Goal: Task Accomplishment & Management: Complete application form

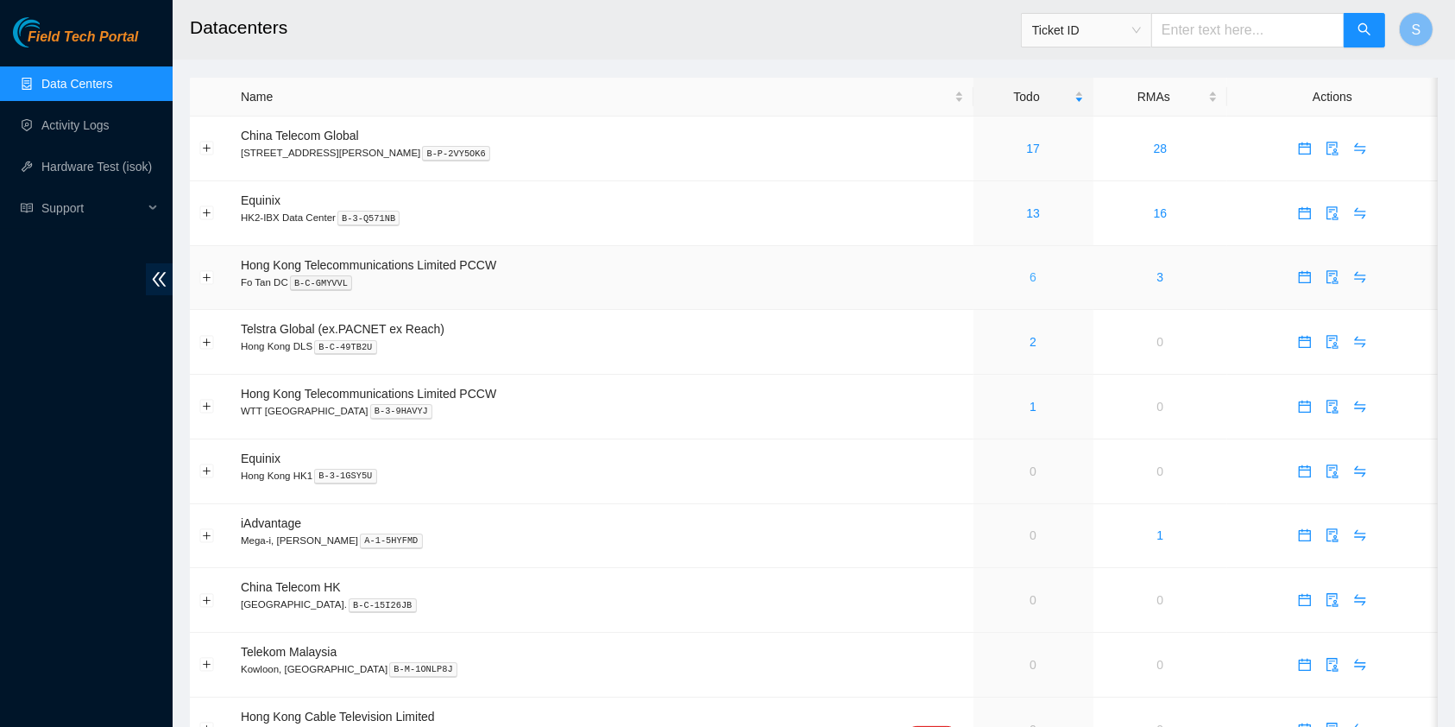
click at [1029, 281] on link "6" at bounding box center [1032, 277] width 7 height 14
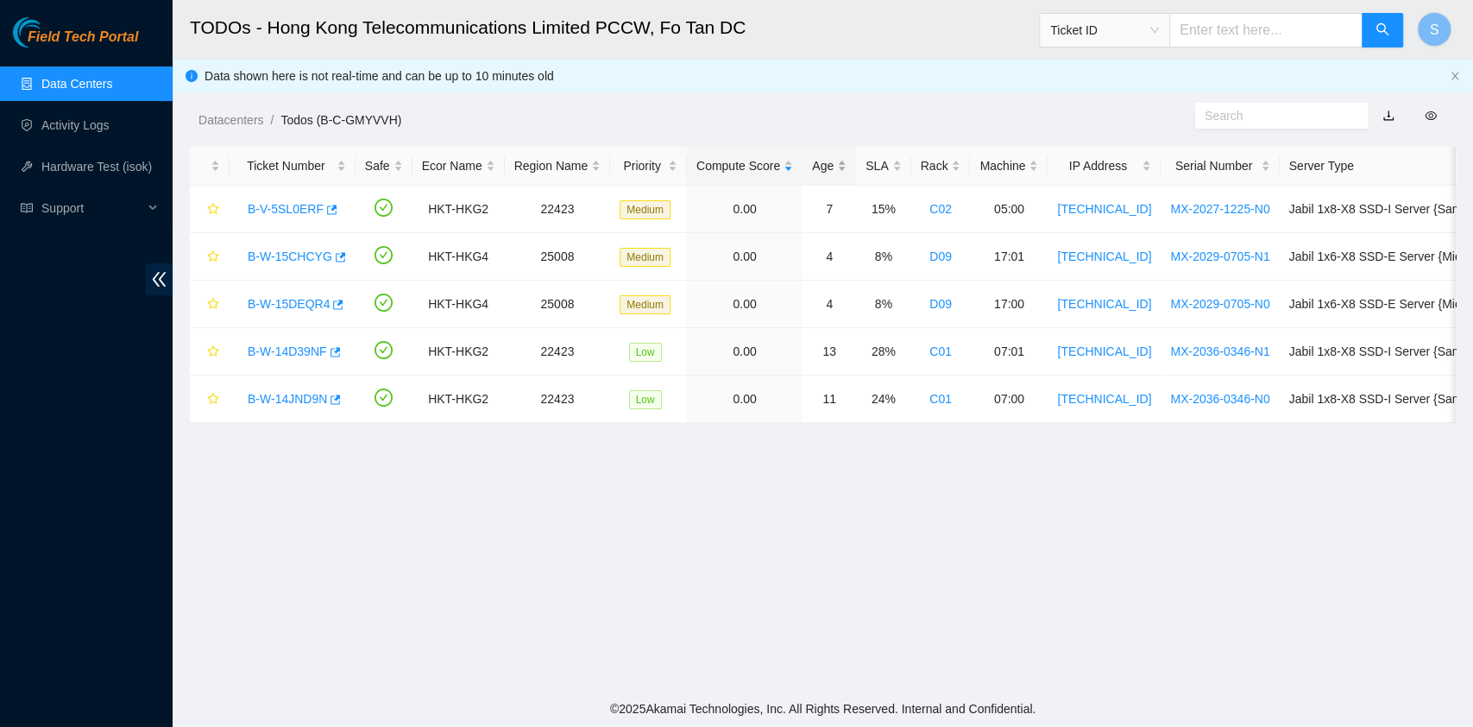
click at [815, 160] on div "Age" at bounding box center [829, 165] width 35 height 19
click at [816, 160] on div "Age" at bounding box center [829, 165] width 35 height 19
click at [262, 216] on link "B-W-14D39NF" at bounding box center [287, 209] width 79 height 14
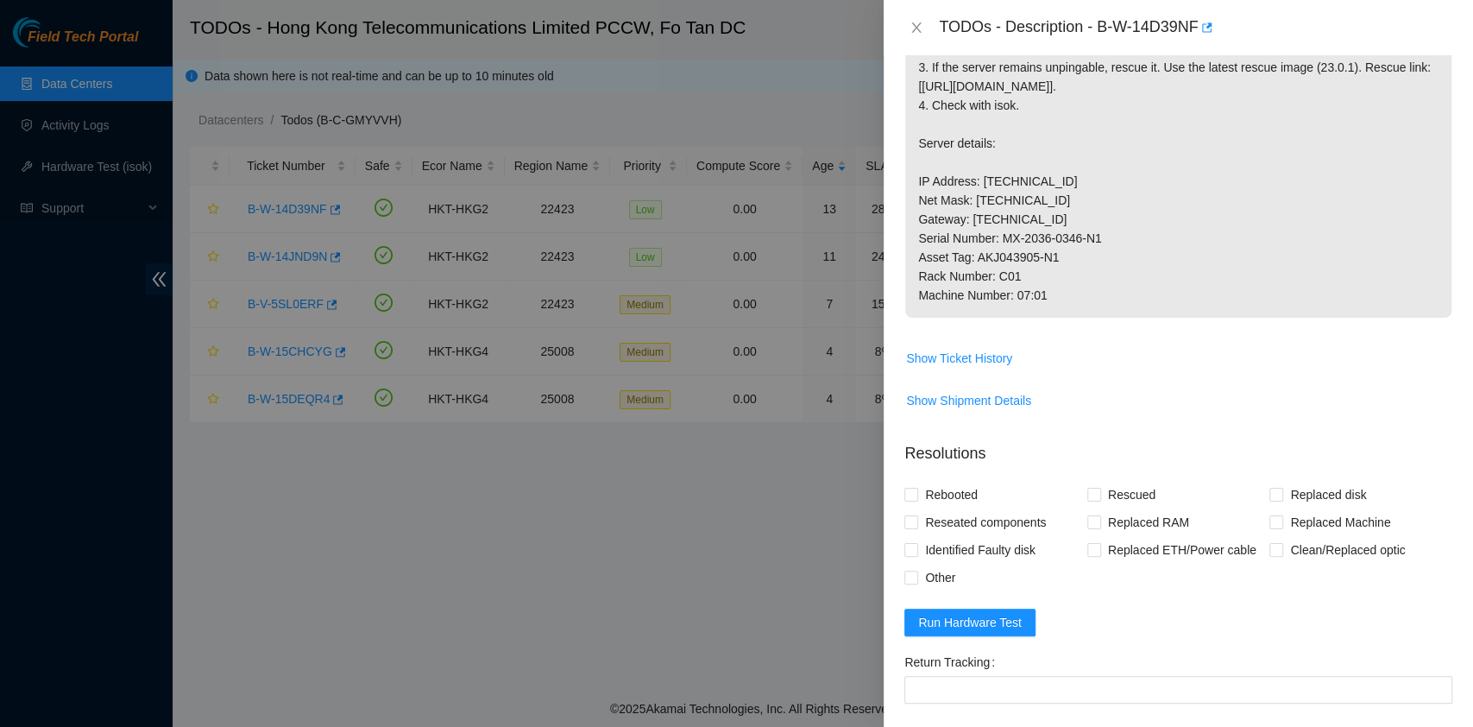
scroll to position [628, 0]
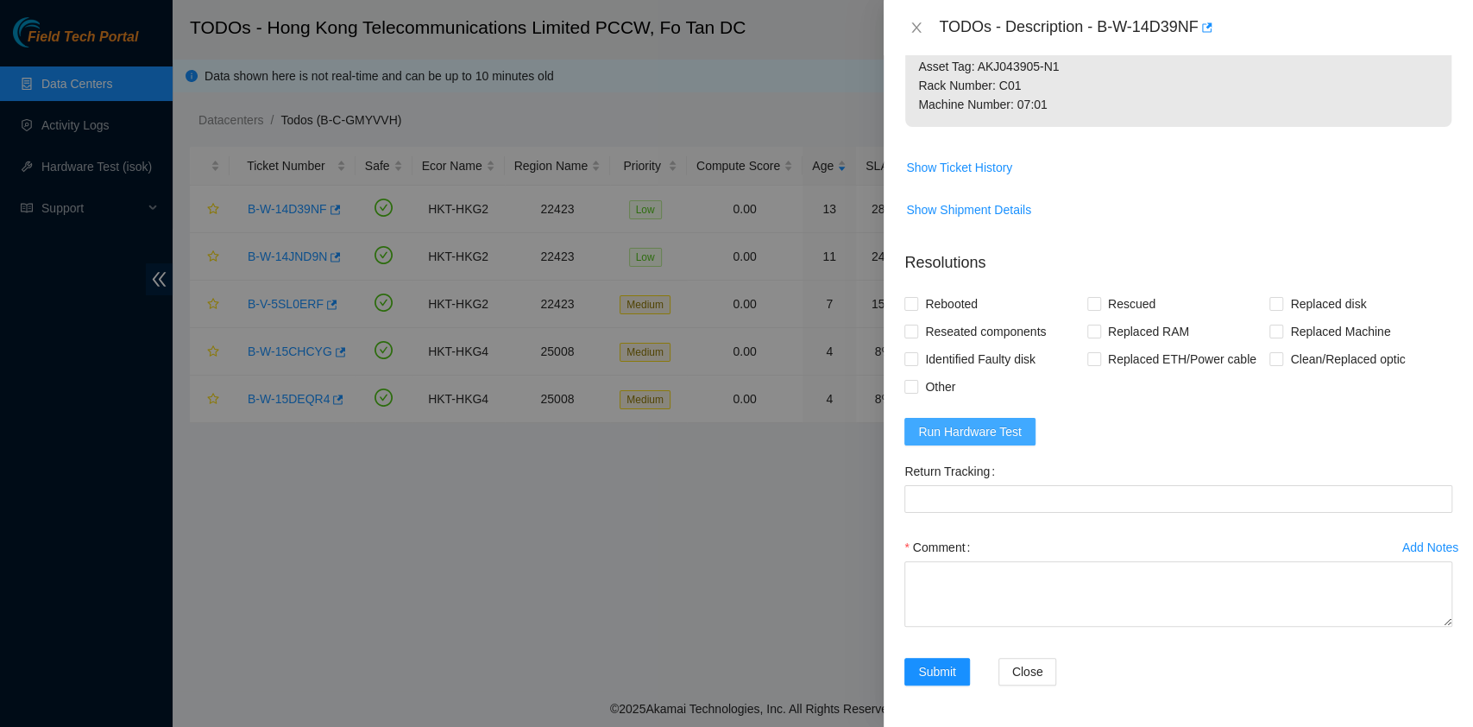
click at [1005, 427] on span "Run Hardware Test" at bounding box center [970, 431] width 104 height 19
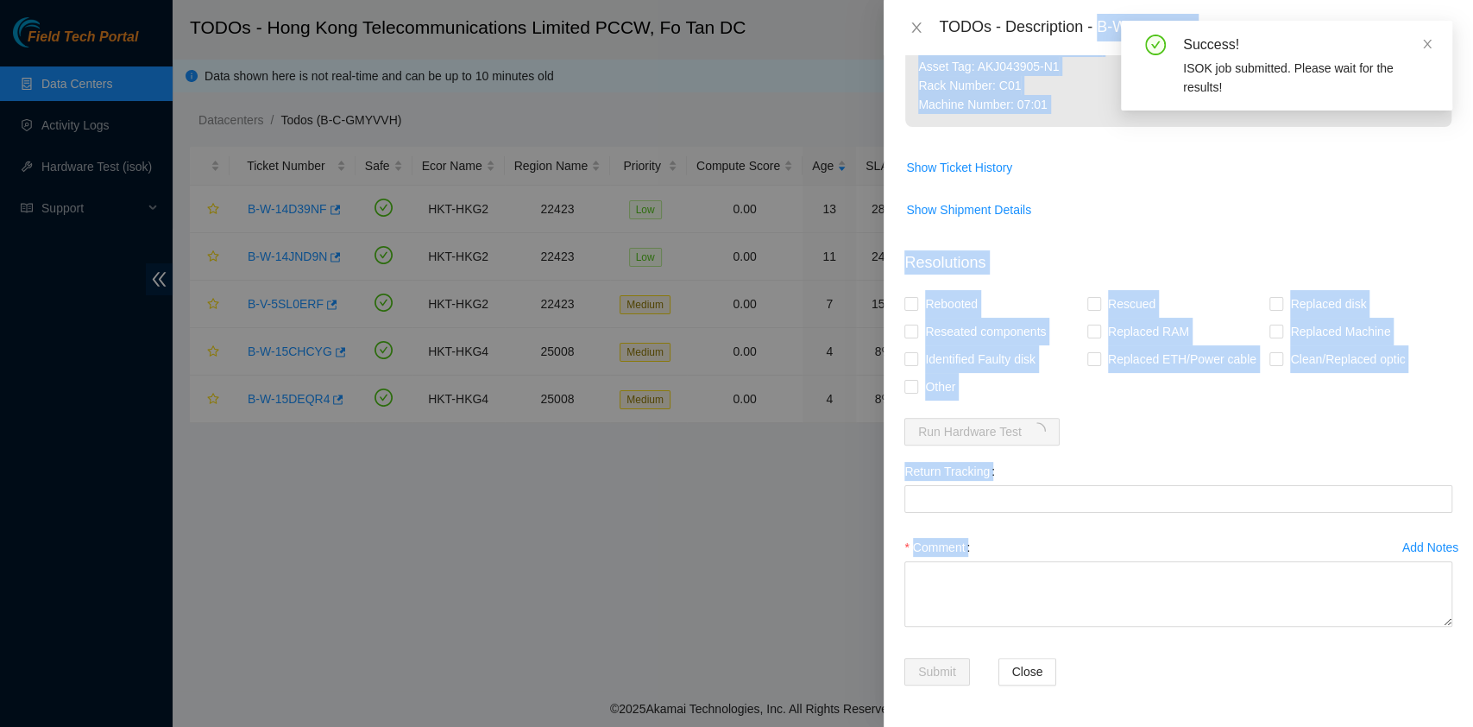
drag, startPoint x: 1098, startPoint y: 28, endPoint x: 1129, endPoint y: 36, distance: 32.2
click at [1129, 36] on body "Field Tech Portal Data Centers Activity Logs Hardware Test (isok) Support TODOs…" at bounding box center [736, 363] width 1473 height 727
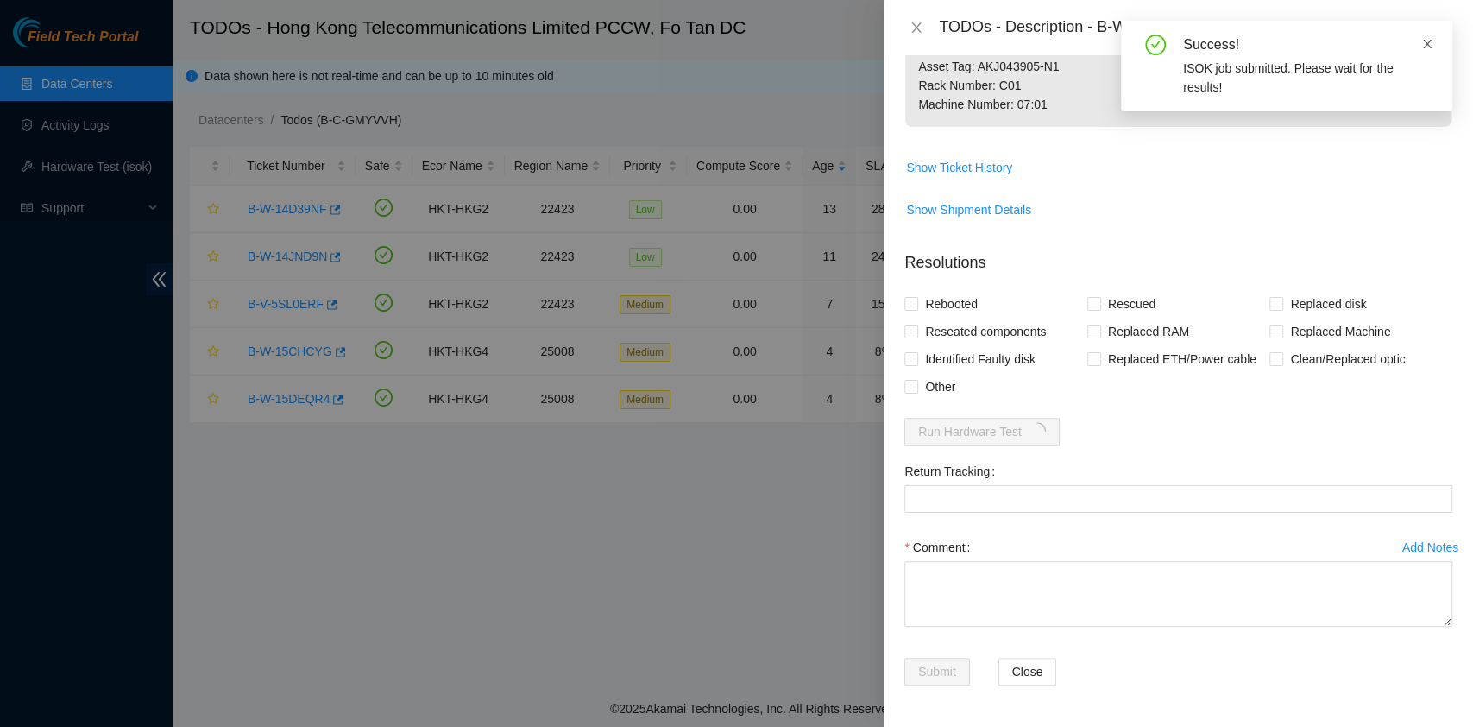
click at [1427, 43] on icon "close" at bounding box center [1427, 44] width 9 height 9
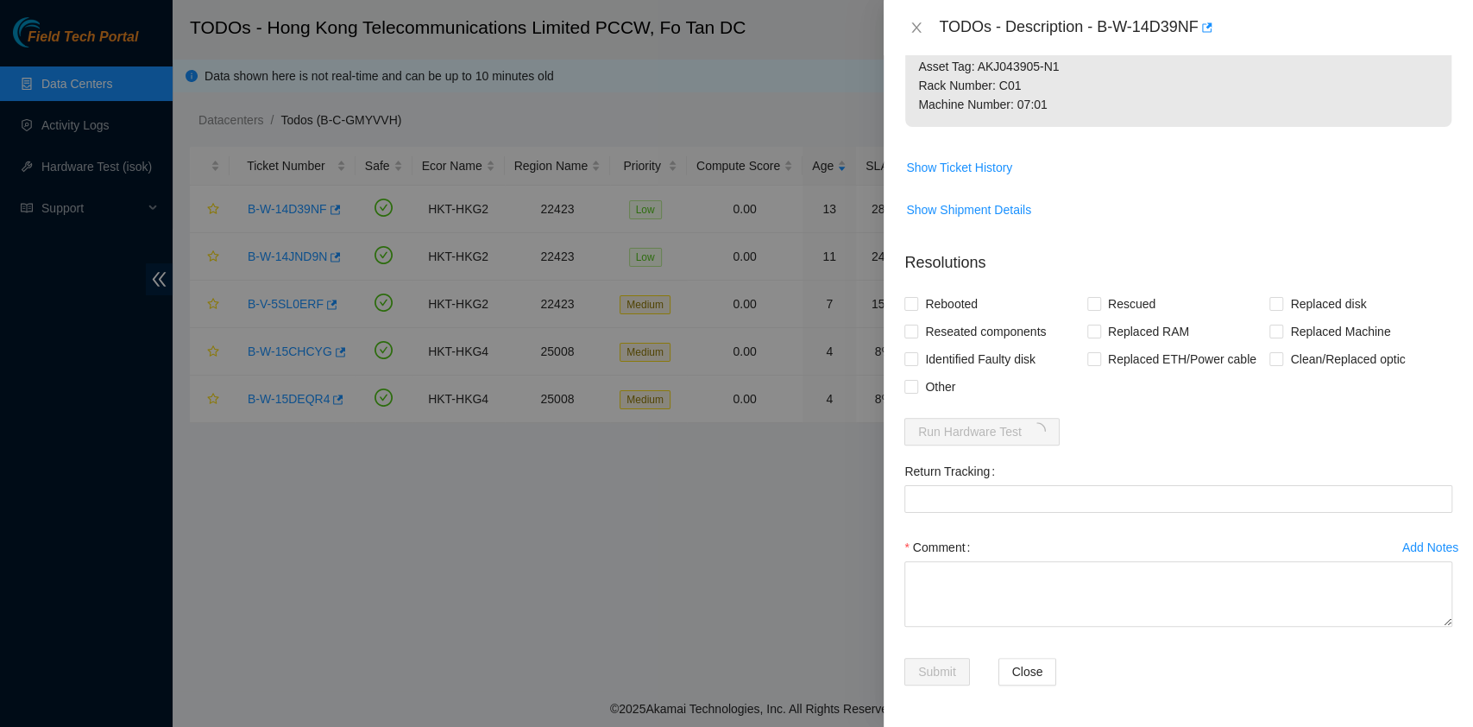
drag, startPoint x: 1102, startPoint y: 27, endPoint x: 1199, endPoint y: 43, distance: 98.9
click at [1199, 43] on div "TODOs - Description - B-W-14D39NF" at bounding box center [1178, 27] width 589 height 55
copy div "B-W-14D39NF"
click at [969, 321] on span "Reseated components" at bounding box center [985, 332] width 135 height 28
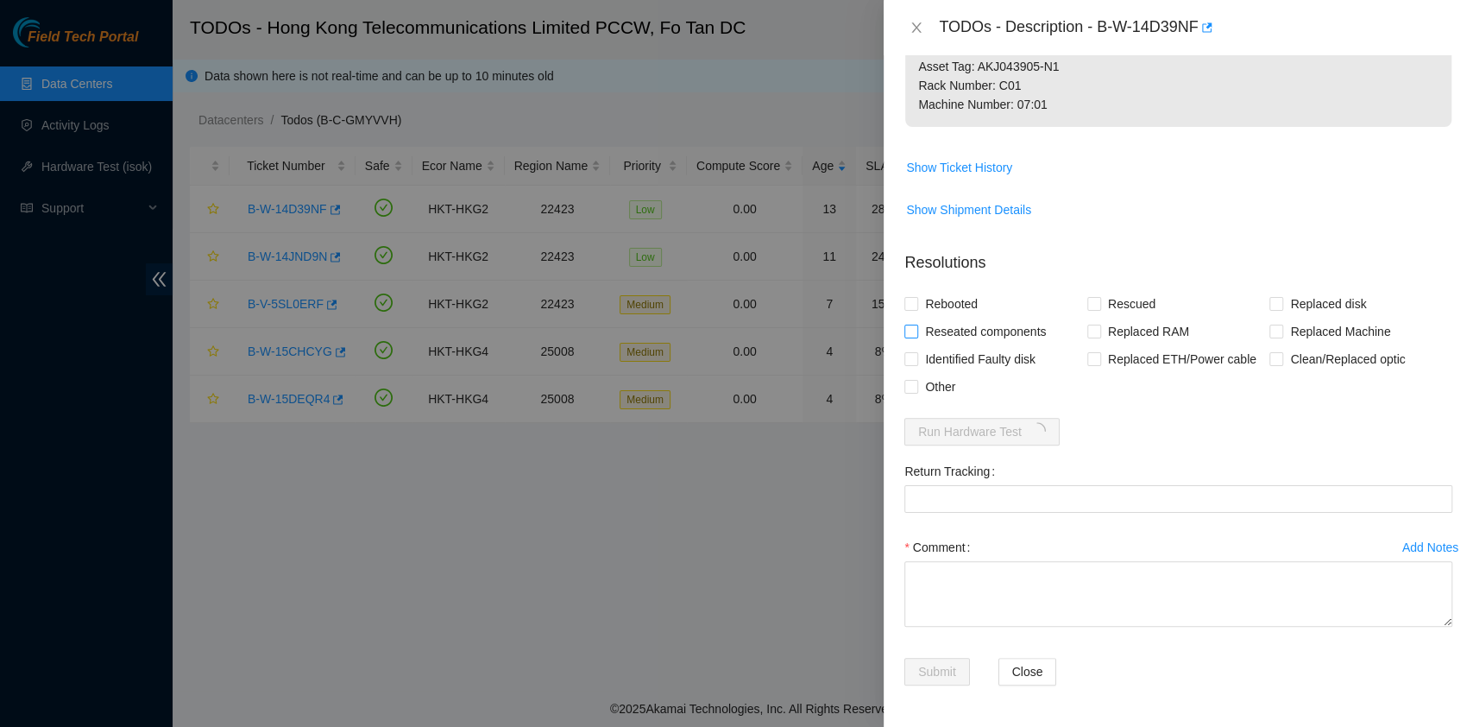
click at [916, 324] on input "Reseated components" at bounding box center [910, 330] width 12 height 12
checkbox input "true"
click at [939, 281] on form "Resolutions Rebooted Rescued Replaced disk Reseated components Replaced RAM Rep…" at bounding box center [1178, 471] width 548 height 469
click at [943, 300] on span "Rebooted" at bounding box center [951, 304] width 66 height 28
click at [916, 300] on input "Rebooted" at bounding box center [910, 303] width 12 height 12
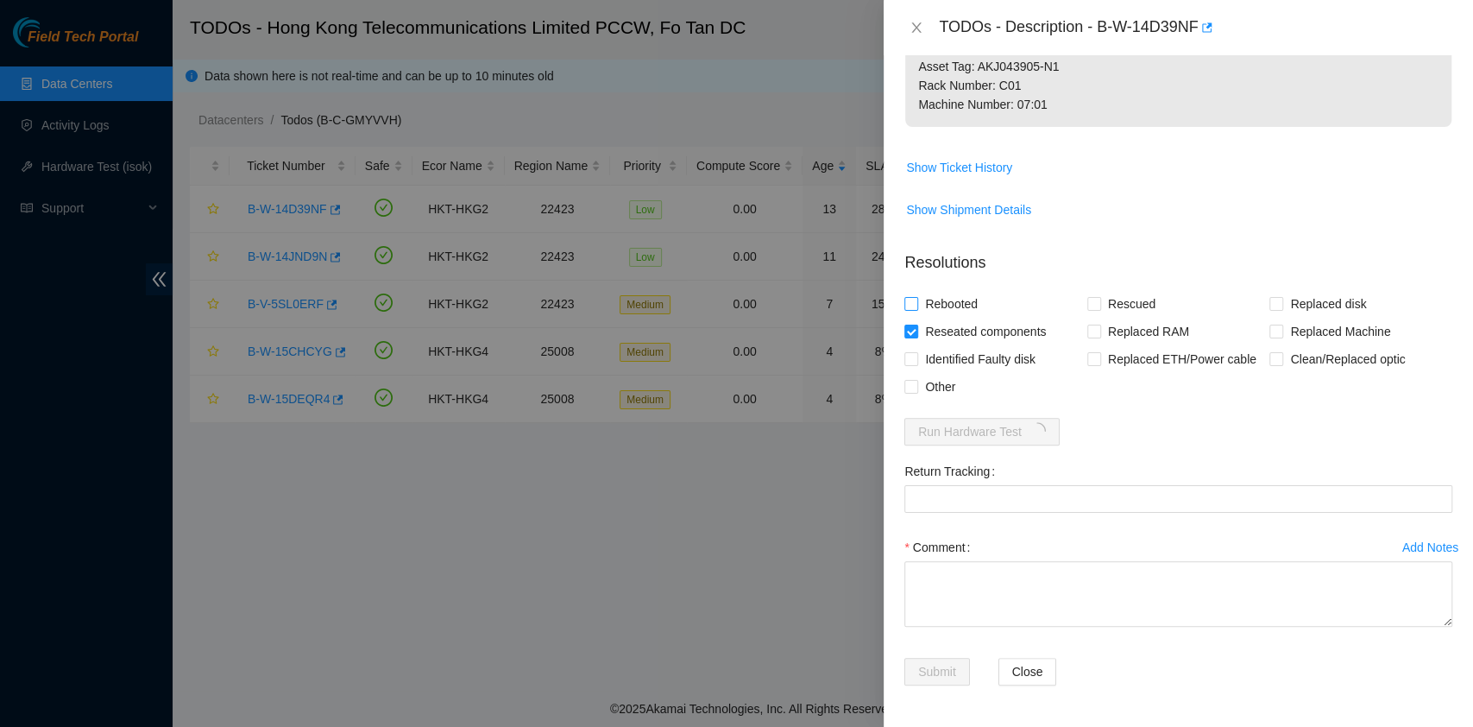
checkbox input "true"
click at [1104, 304] on span "Rescued" at bounding box center [1131, 304] width 61 height 28
click at [1099, 304] on input "Rescued" at bounding box center [1093, 303] width 12 height 12
checkbox input "true"
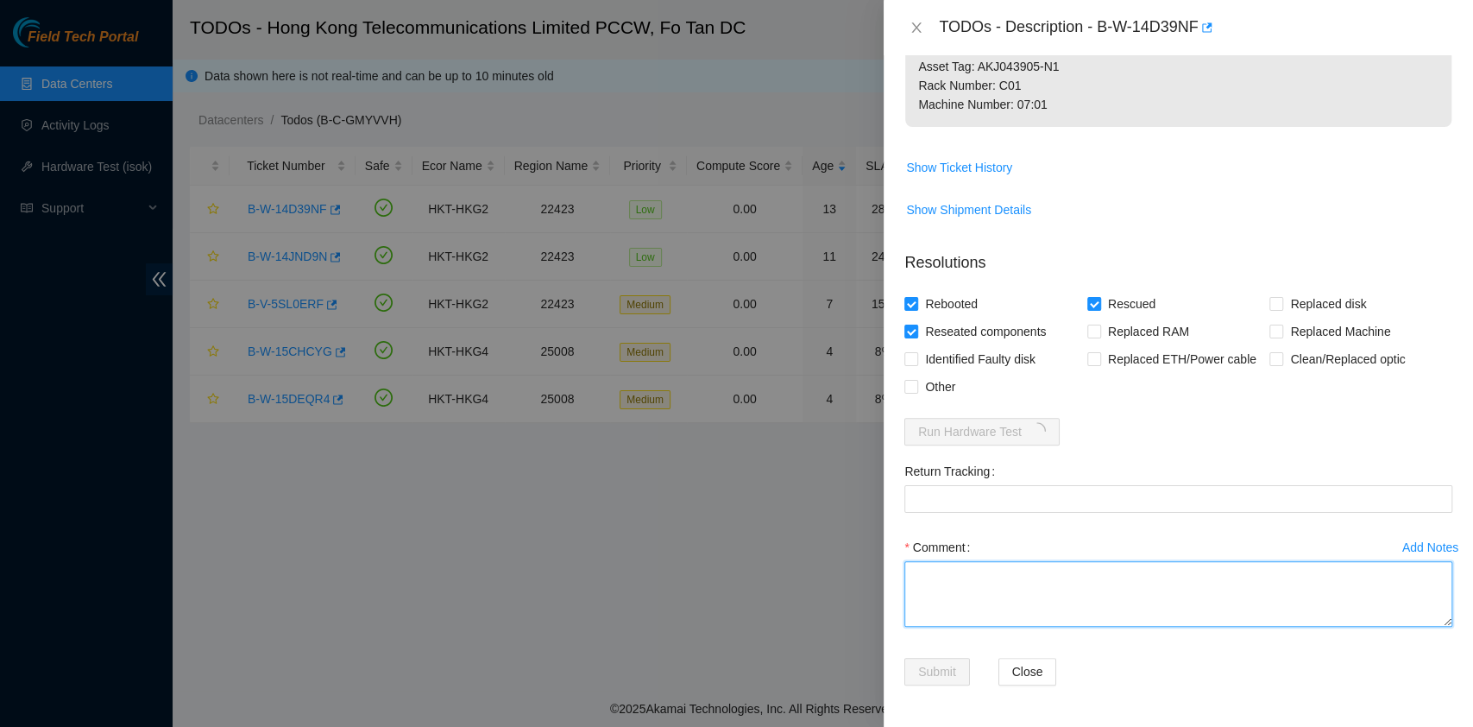
click at [1050, 575] on textarea "Comment" at bounding box center [1178, 594] width 548 height 66
type textarea "pass ok"
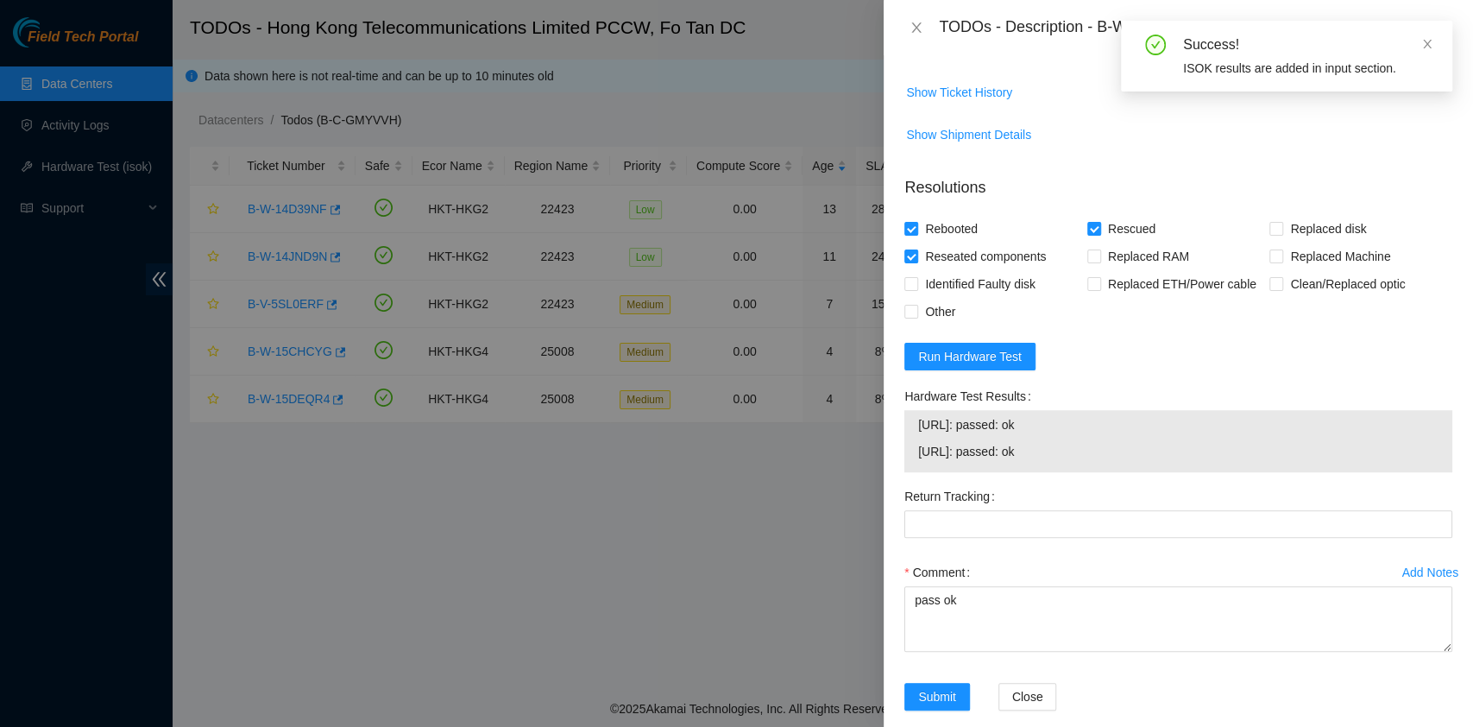
click at [1157, 510] on div "Return Tracking" at bounding box center [1178, 496] width 548 height 28
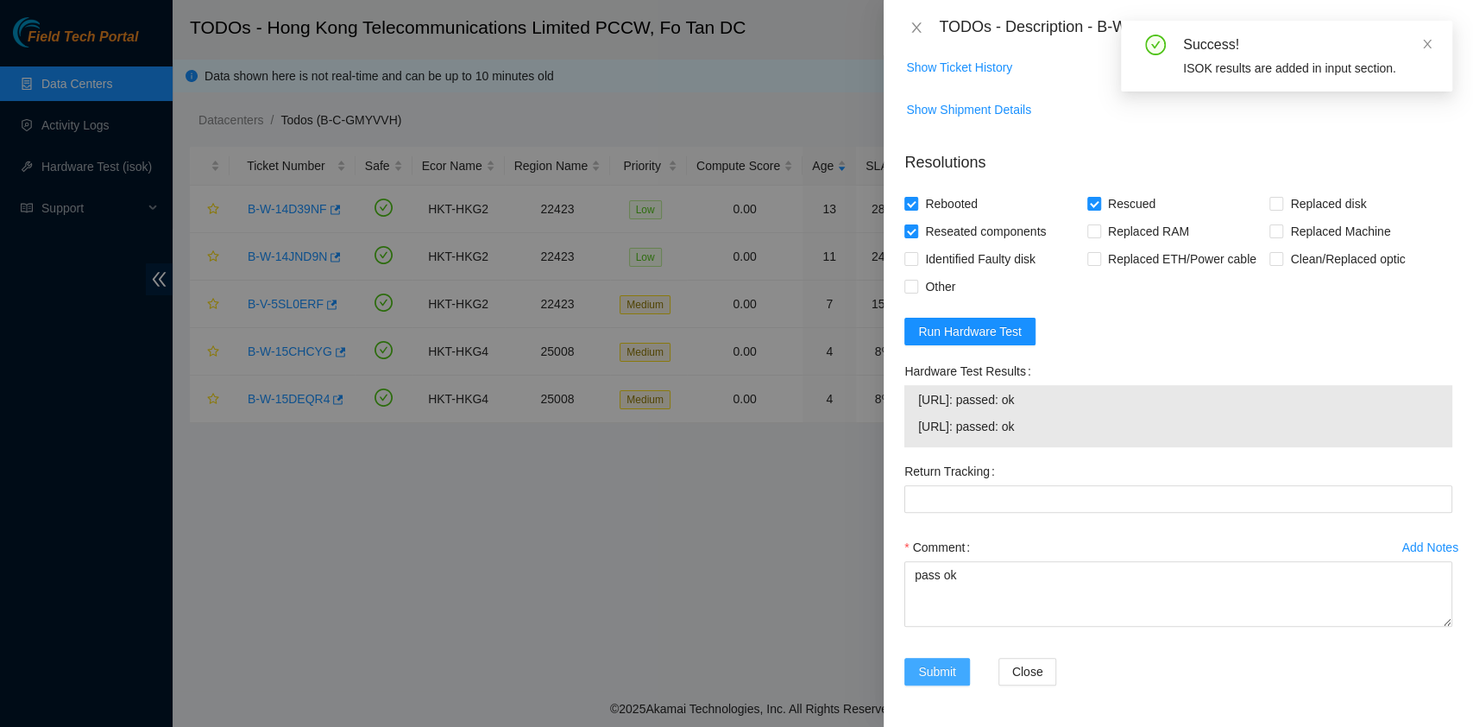
click at [940, 662] on span "Submit" at bounding box center [937, 671] width 38 height 19
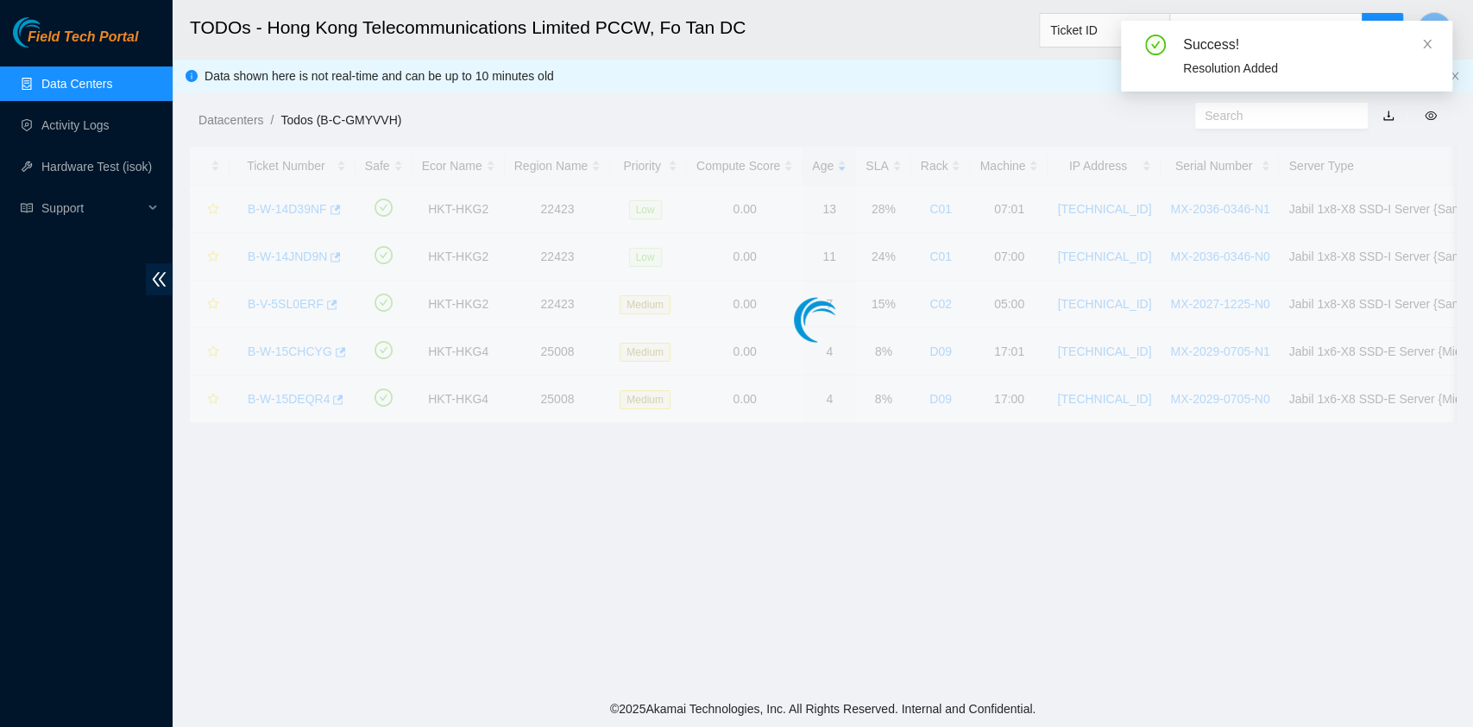
scroll to position [393, 0]
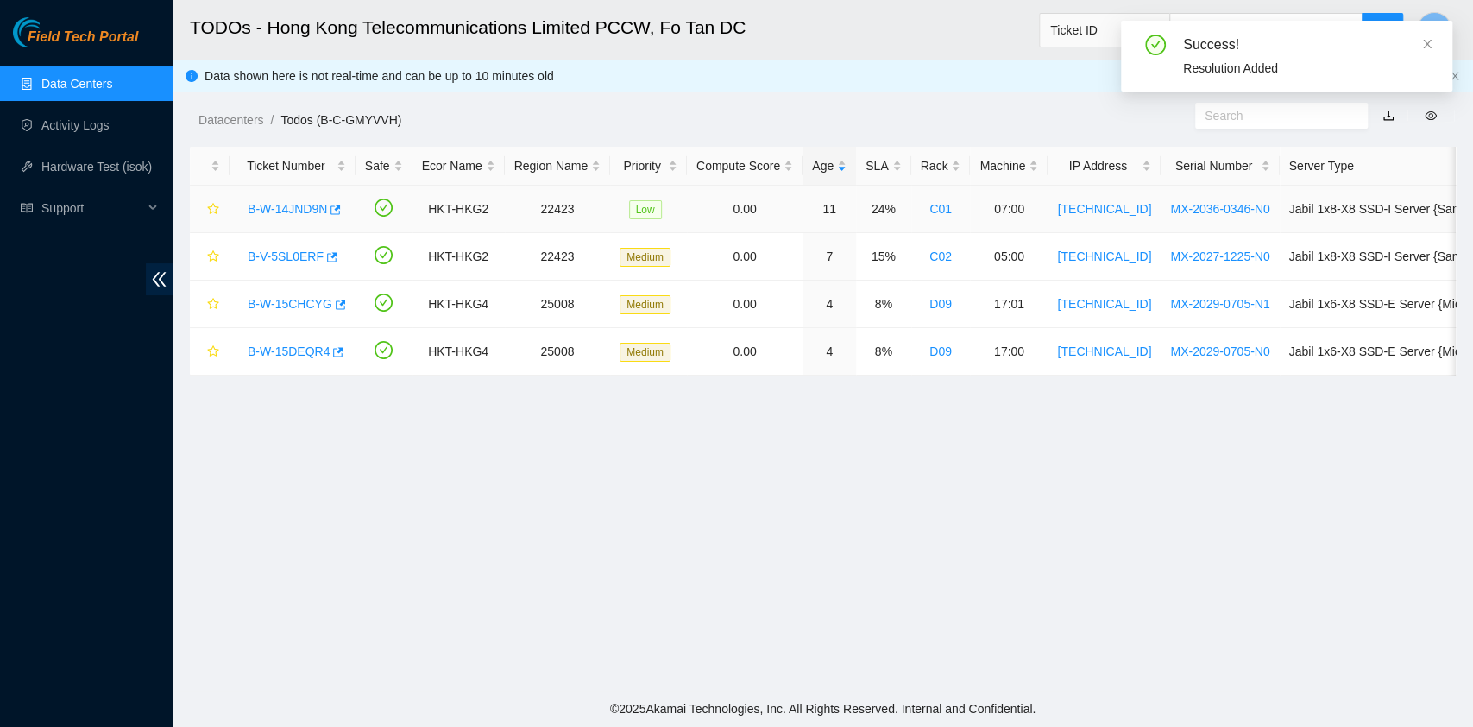
click at [307, 211] on link "B-W-14JND9N" at bounding box center [287, 209] width 79 height 14
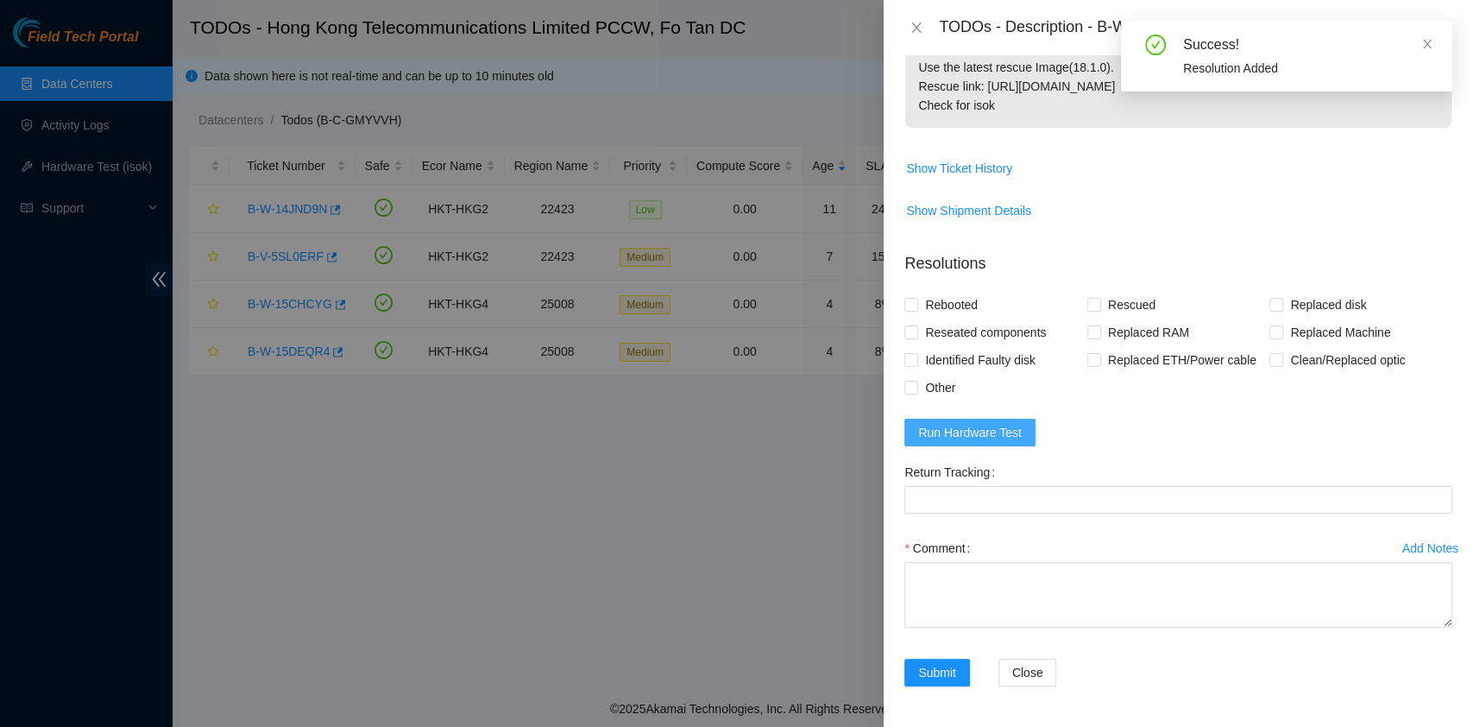
scroll to position [444, 0]
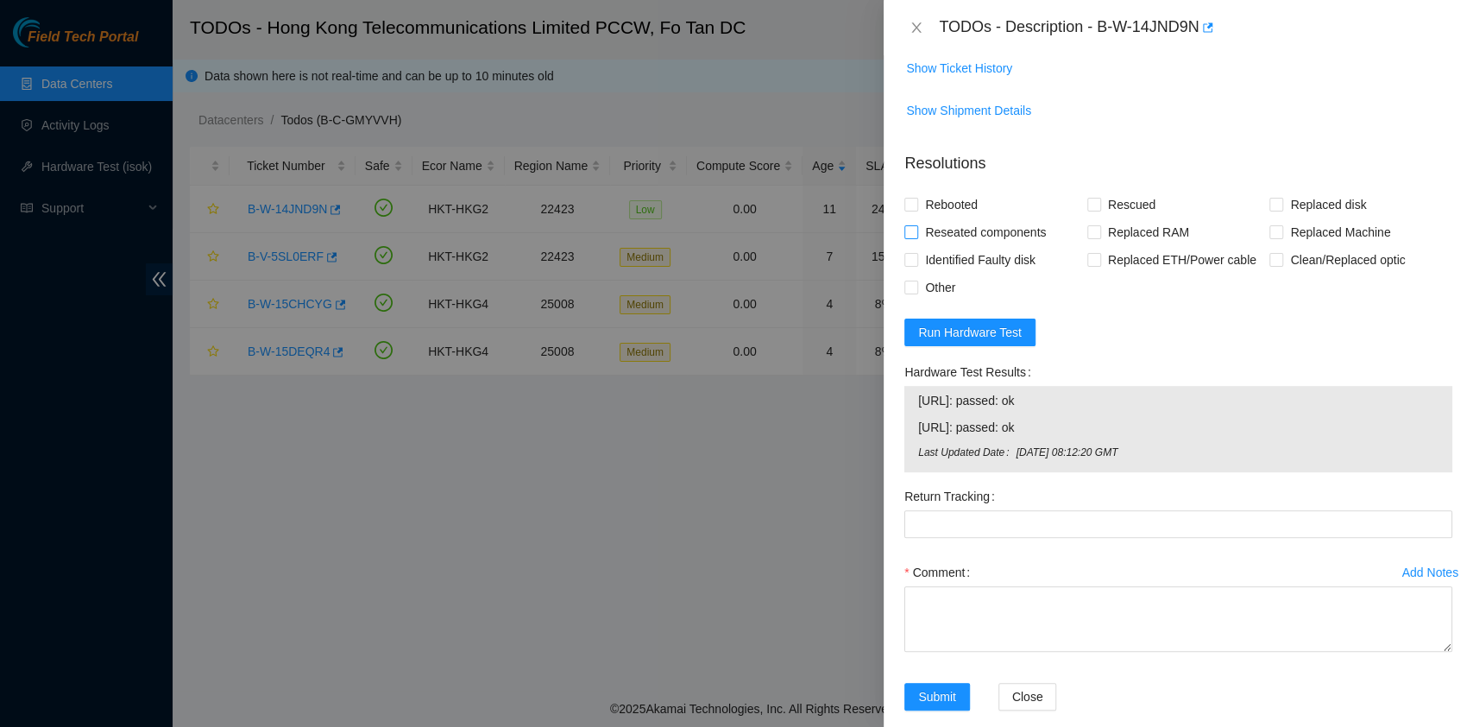
click at [947, 223] on span "Reseated components" at bounding box center [985, 232] width 135 height 28
click at [916, 225] on input "Reseated components" at bounding box center [910, 231] width 12 height 12
checkbox input "true"
click at [937, 191] on span "Rebooted" at bounding box center [951, 205] width 66 height 28
click at [916, 198] on input "Rebooted" at bounding box center [910, 204] width 12 height 12
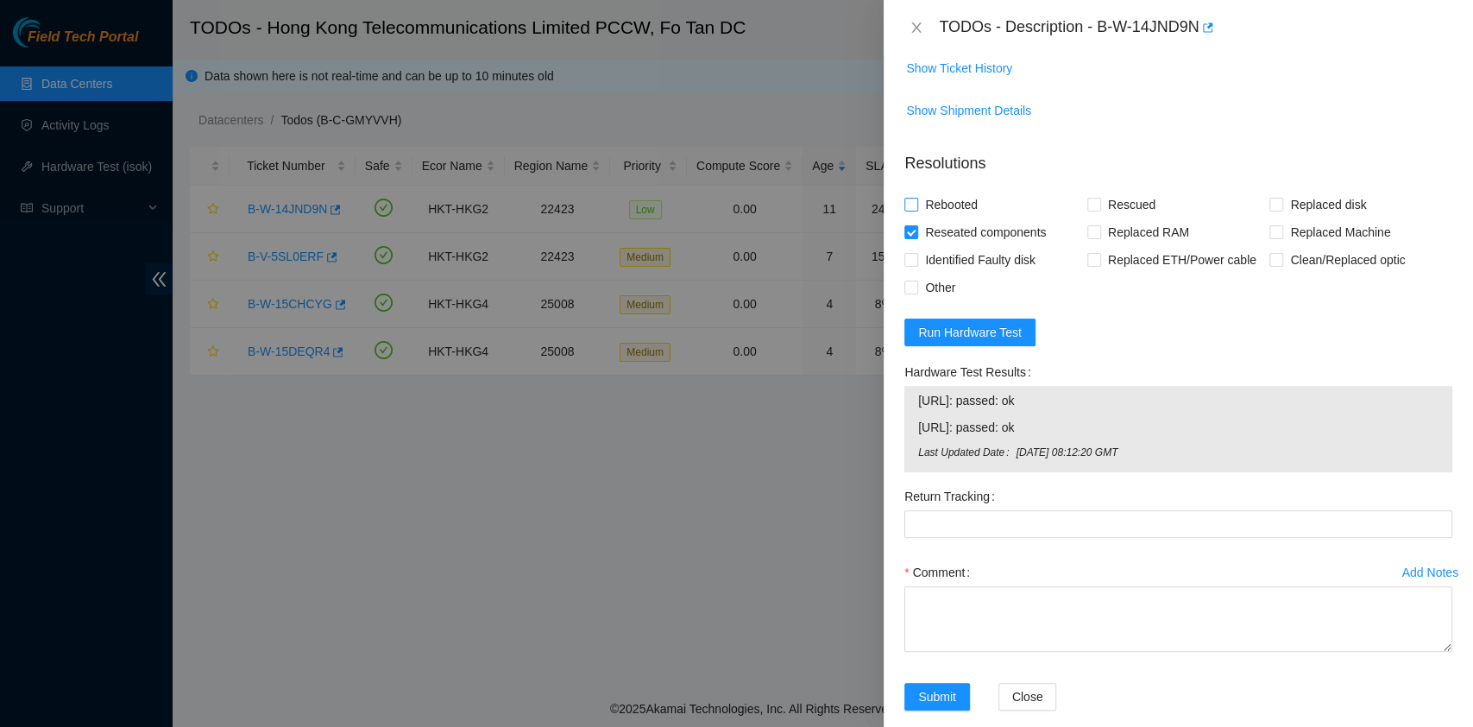
checkbox input "true"
click at [1094, 199] on span at bounding box center [1094, 205] width 14 height 14
click at [1094, 199] on input "Rescued" at bounding box center [1093, 204] width 12 height 12
checkbox input "true"
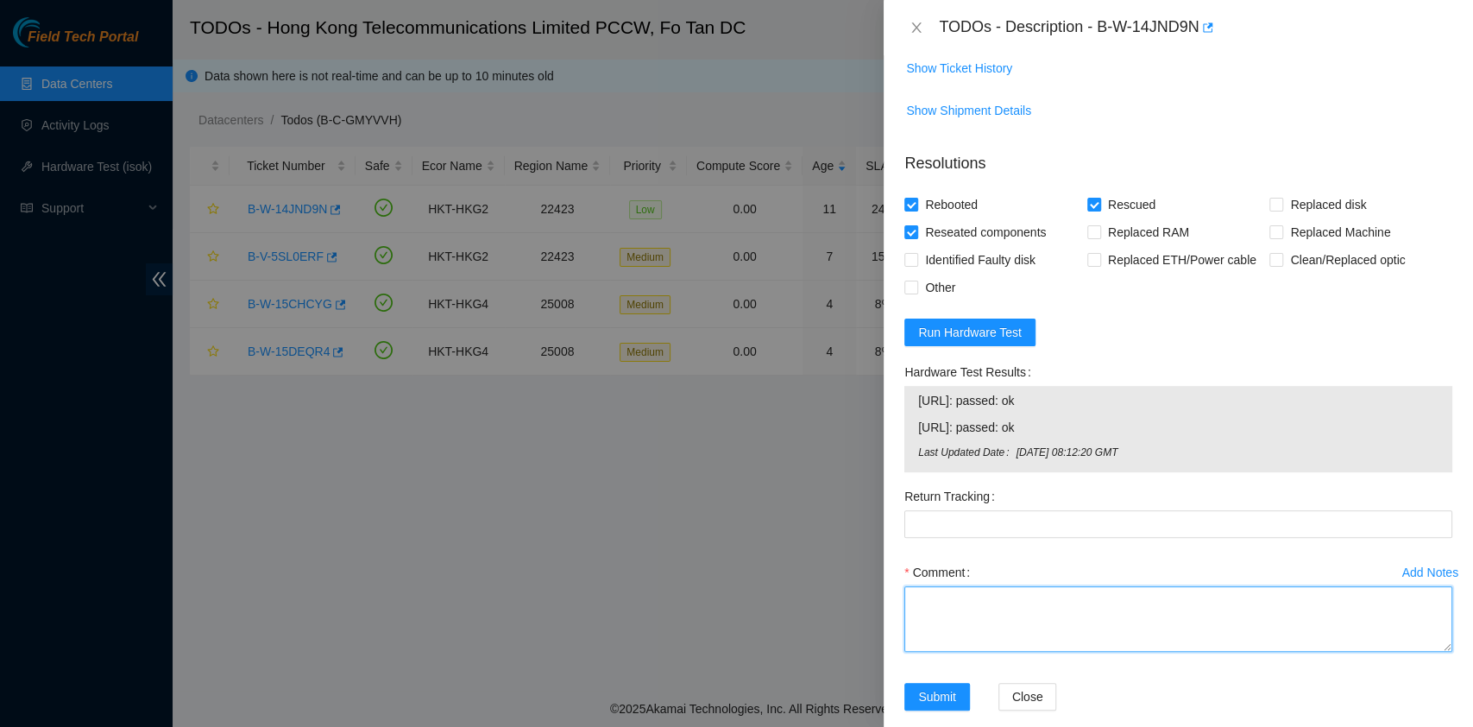
click at [974, 626] on textarea "Comment" at bounding box center [1178, 619] width 548 height 66
type textarea "pass ok"
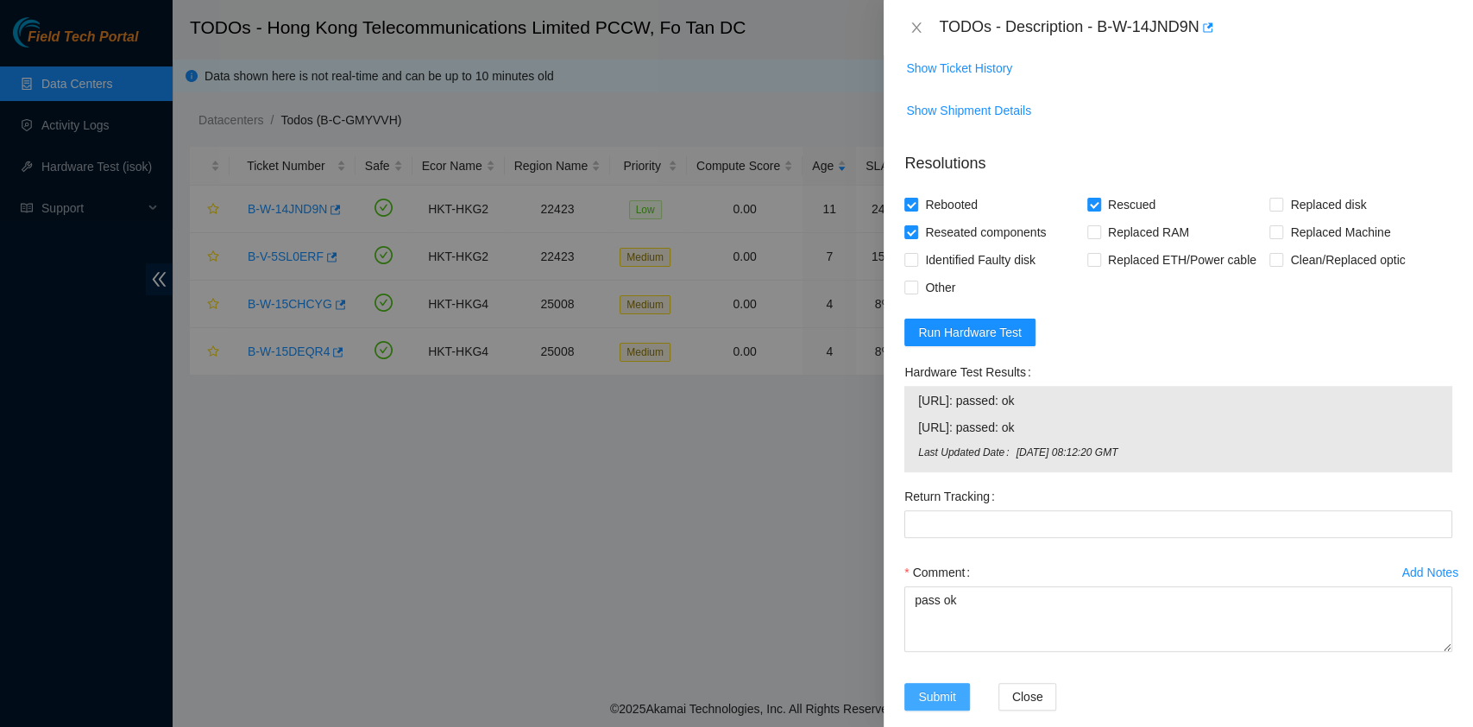
click at [915, 694] on button "Submit" at bounding box center [937, 697] width 66 height 28
drag, startPoint x: 1098, startPoint y: 22, endPoint x: 1210, endPoint y: 44, distance: 113.5
click at [1210, 44] on div "TODOs - Description - B-W-14JND9N" at bounding box center [1178, 27] width 589 height 55
copy div "B-W-14JND9N"
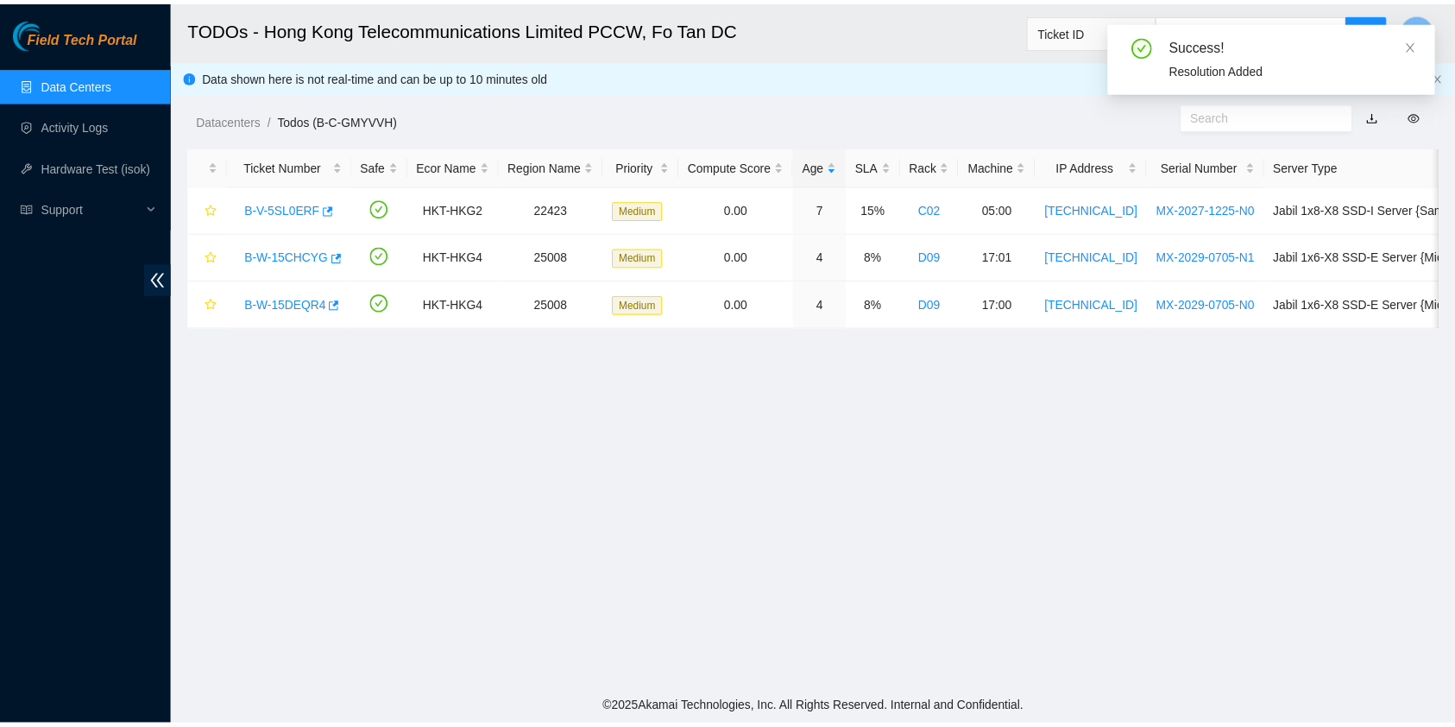
scroll to position [393, 0]
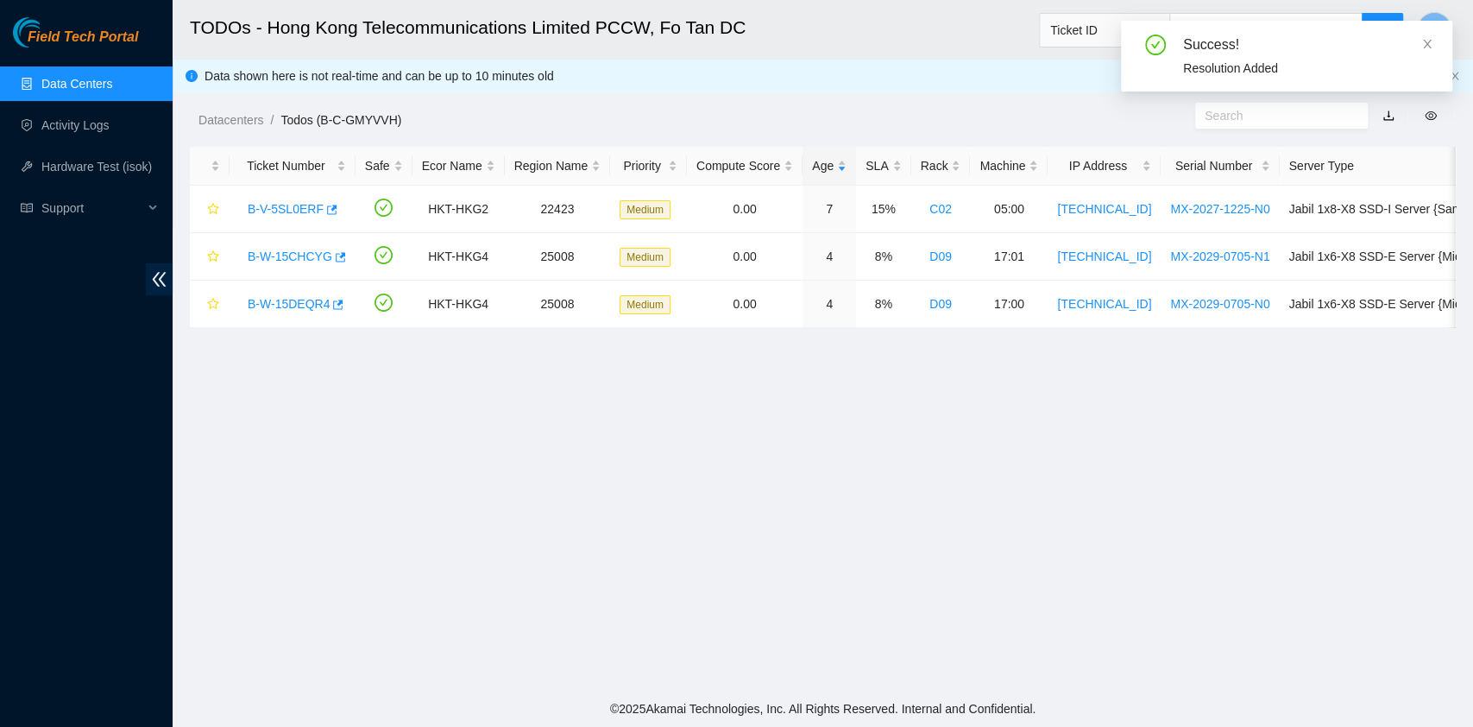
click at [101, 85] on link "Data Centers" at bounding box center [76, 84] width 71 height 14
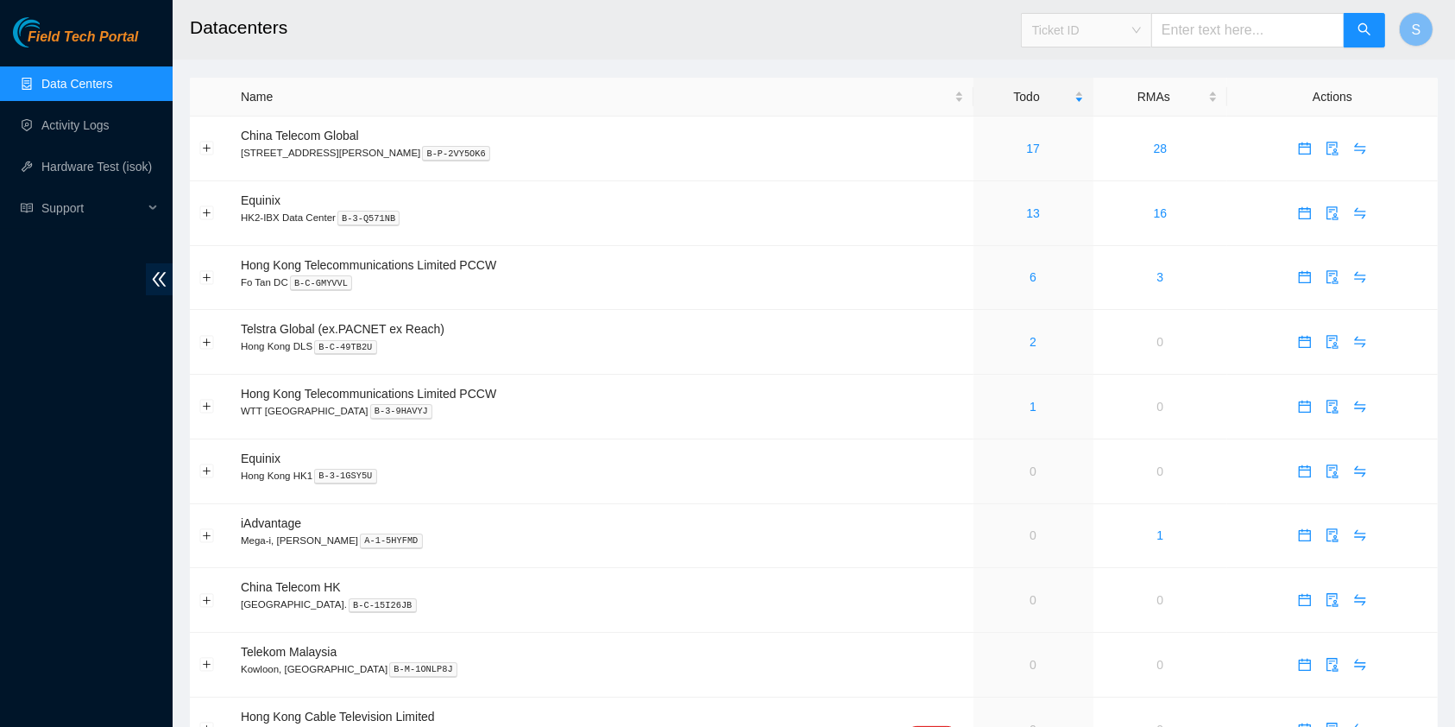
click at [1086, 19] on span "Ticket ID" at bounding box center [1086, 30] width 109 height 26
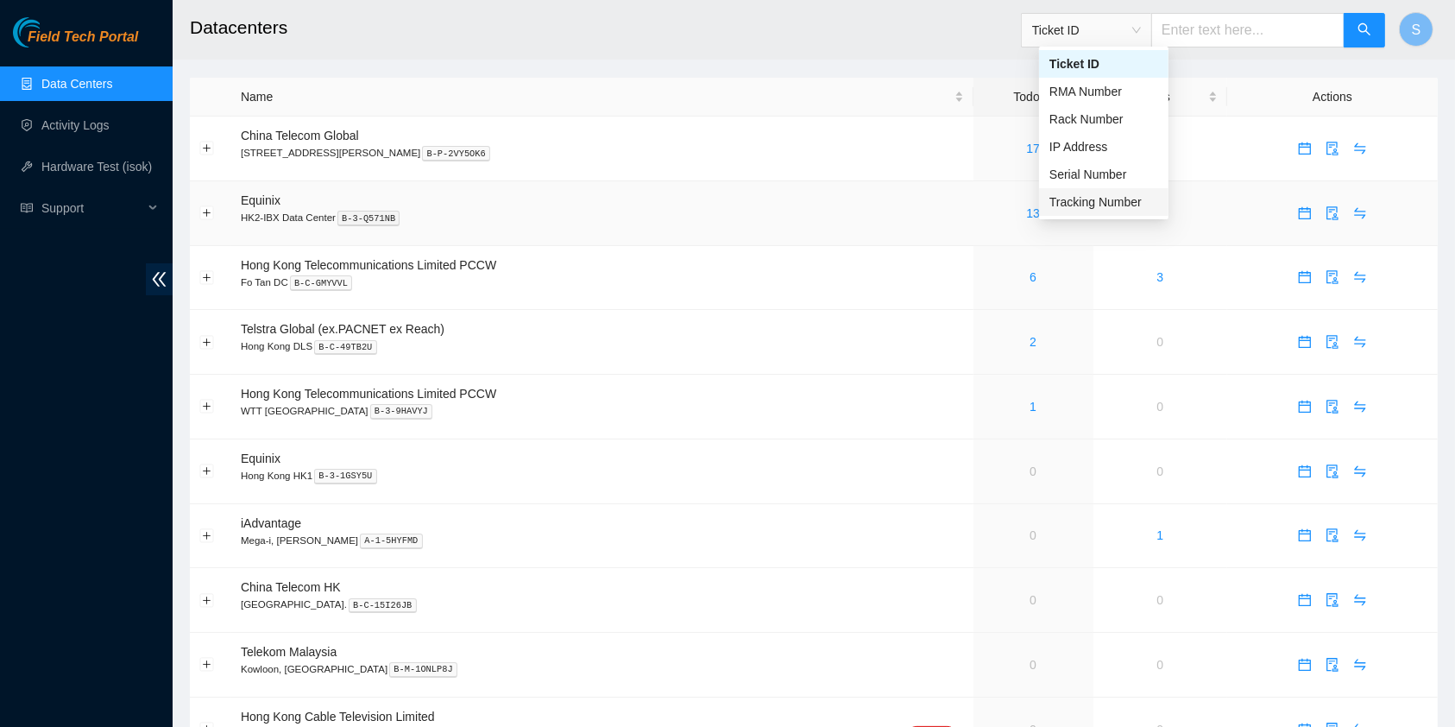
click at [978, 201] on td "13" at bounding box center [1033, 213] width 120 height 65
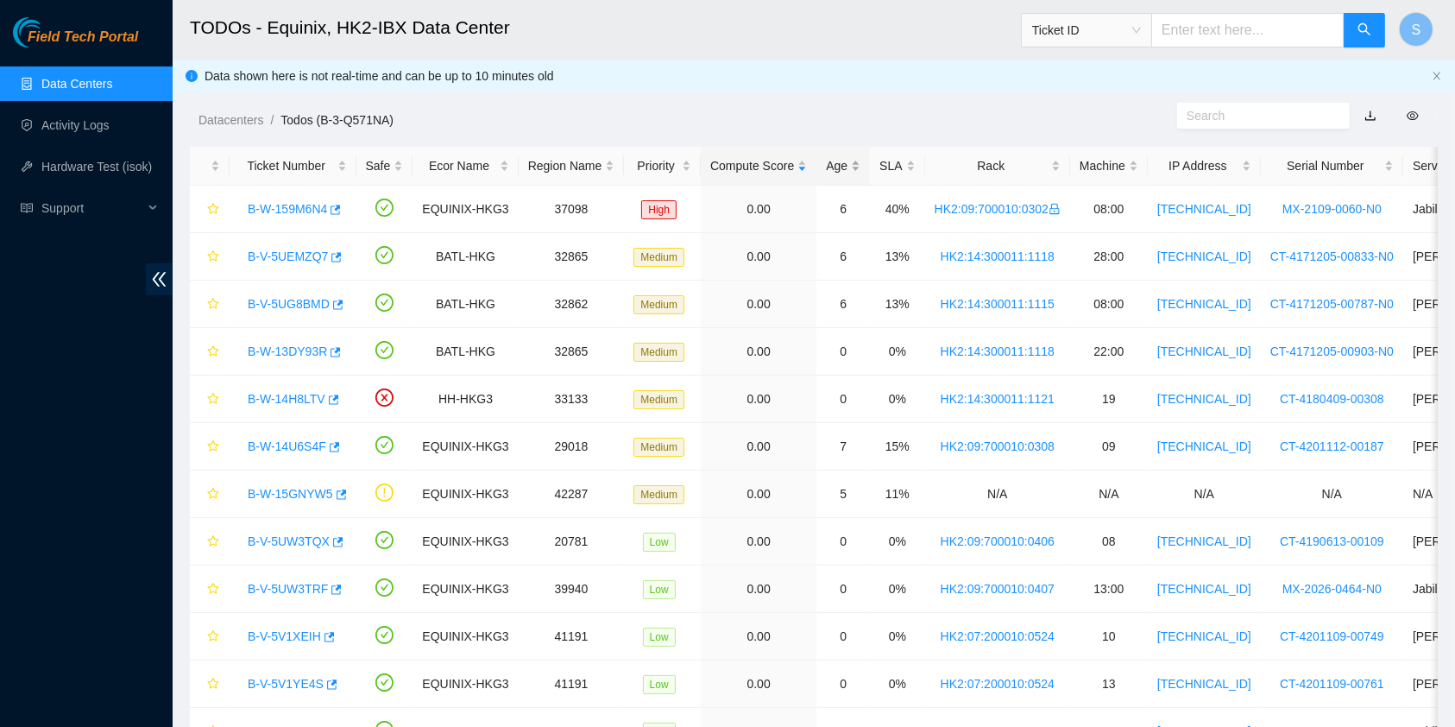
drag, startPoint x: 816, startPoint y: 163, endPoint x: 828, endPoint y: 167, distance: 12.8
click at [826, 163] on div "Age" at bounding box center [843, 165] width 35 height 19
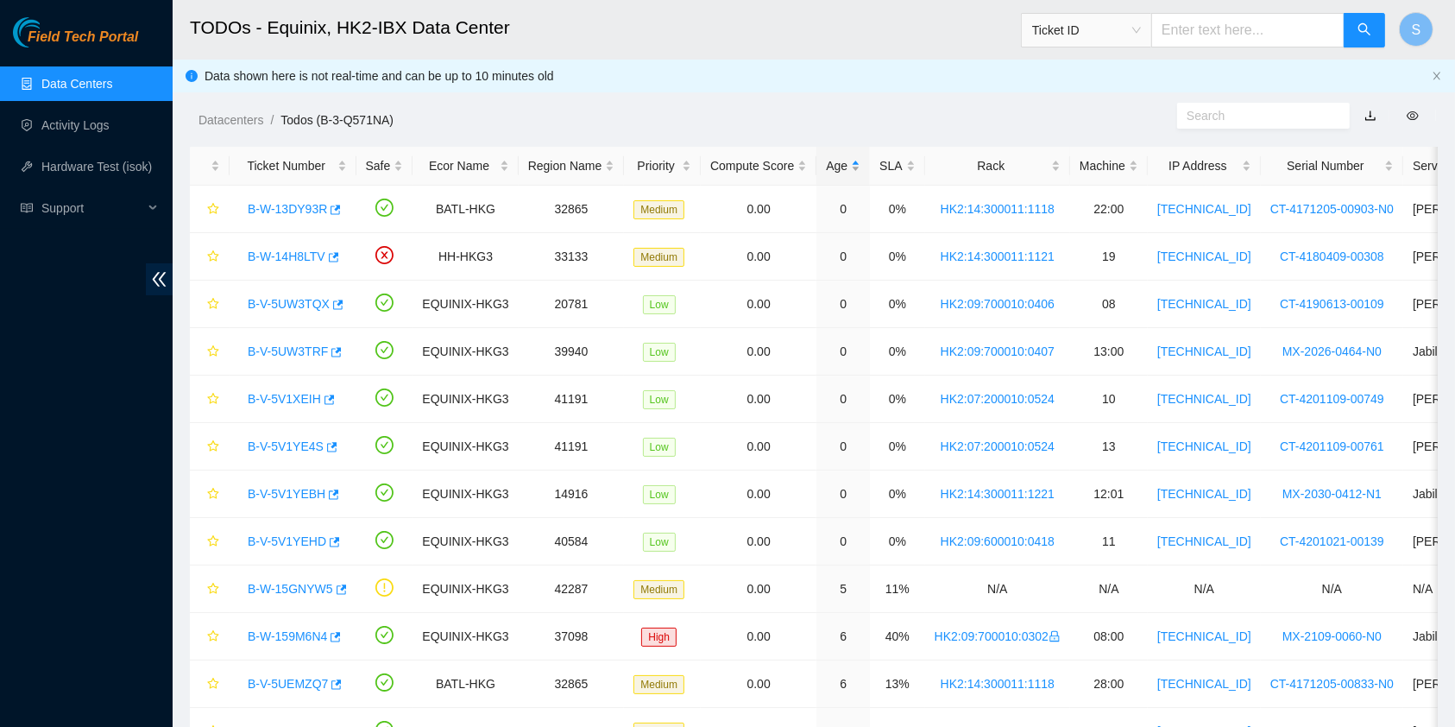
click at [841, 168] on div "Age" at bounding box center [843, 165] width 35 height 19
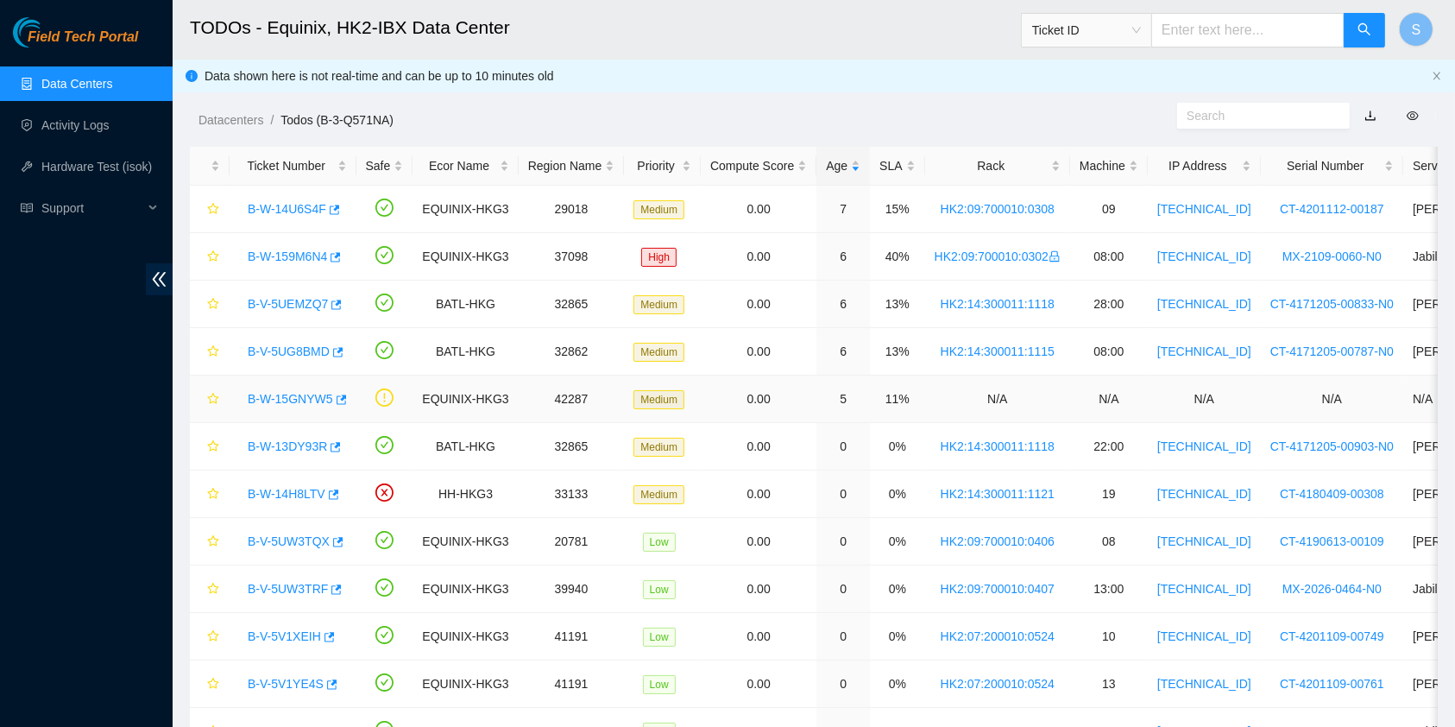
click at [294, 397] on link "B-W-15GNYW5" at bounding box center [290, 399] width 85 height 14
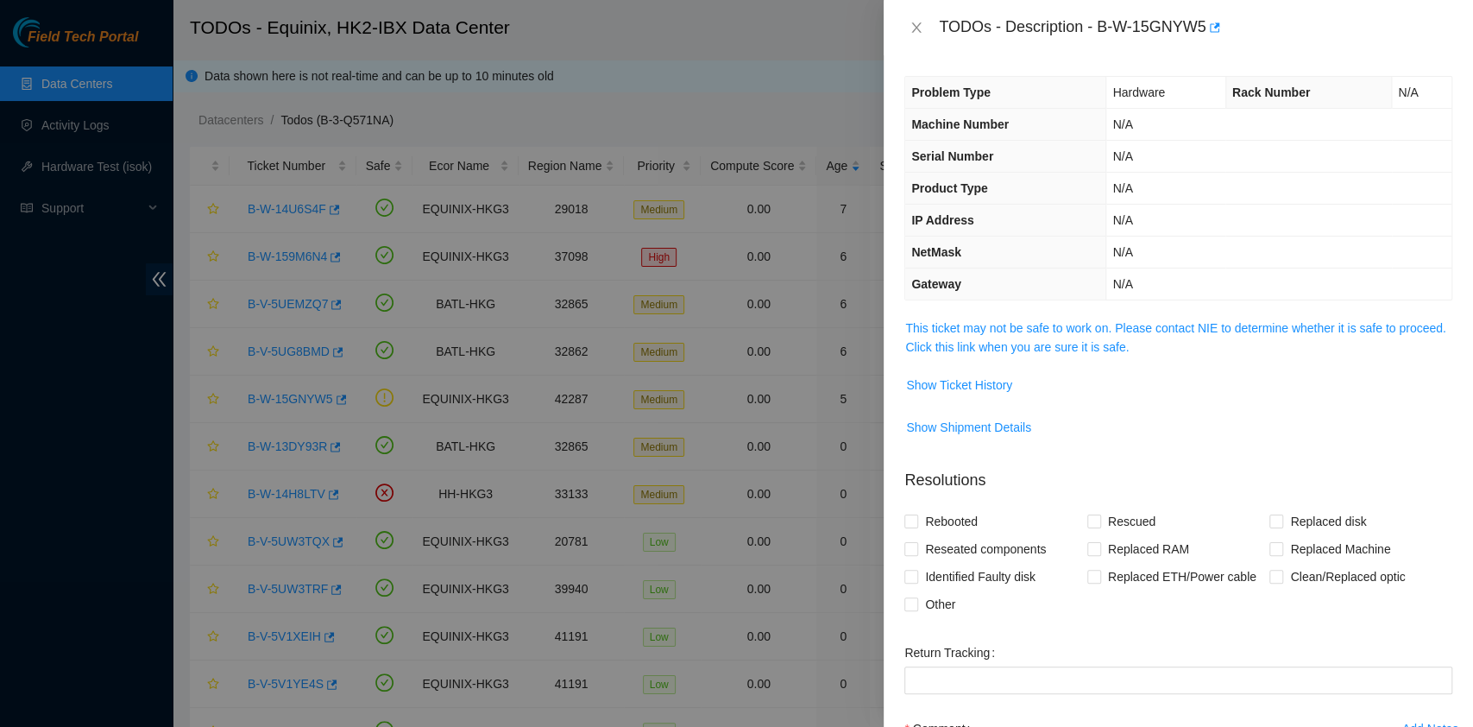
click at [1073, 312] on div "Problem Type Hardware Rack Number N/A Machine Number N/A Serial Number N/A Prod…" at bounding box center [1178, 390] width 589 height 671
click at [1071, 321] on link "This ticket may not be safe to work on. Please contact NIE to determine whether…" at bounding box center [1175, 337] width 540 height 33
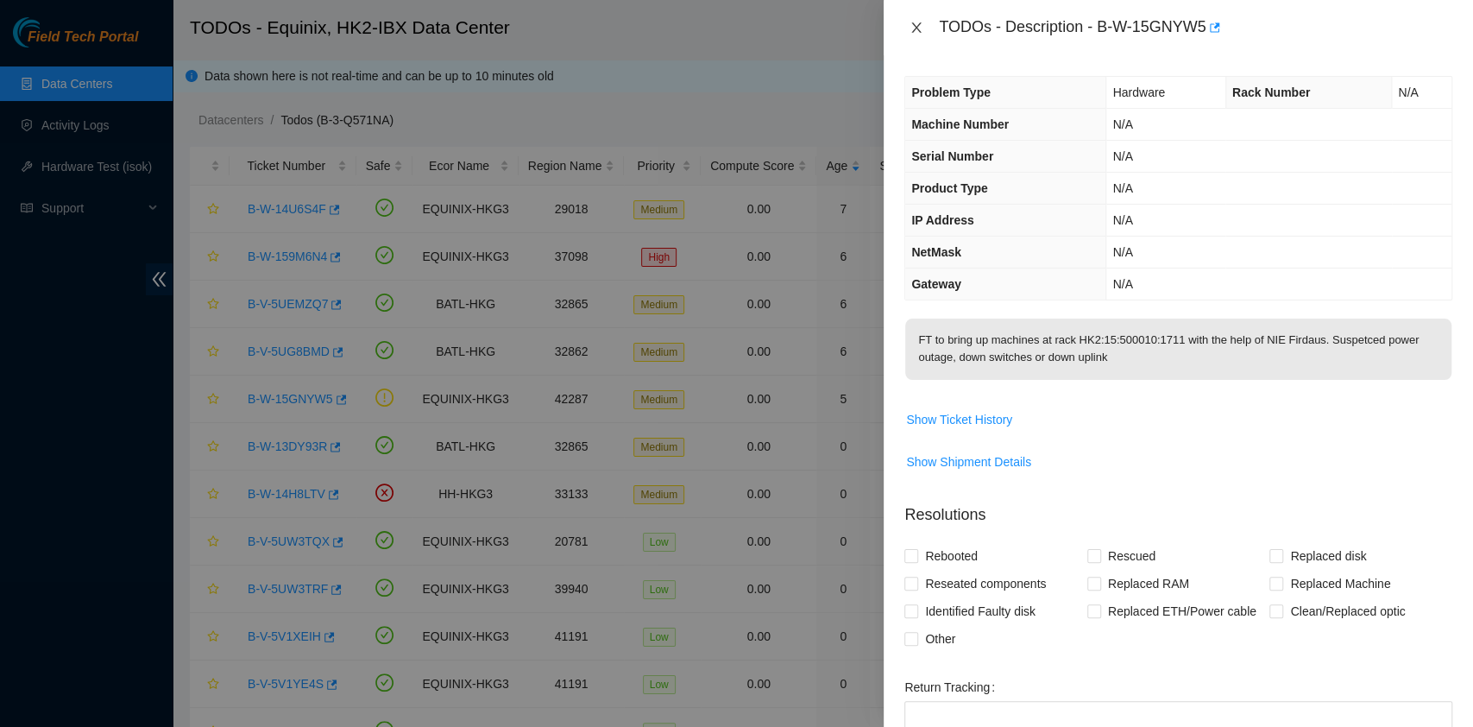
click at [913, 31] on icon "close" at bounding box center [916, 27] width 9 height 10
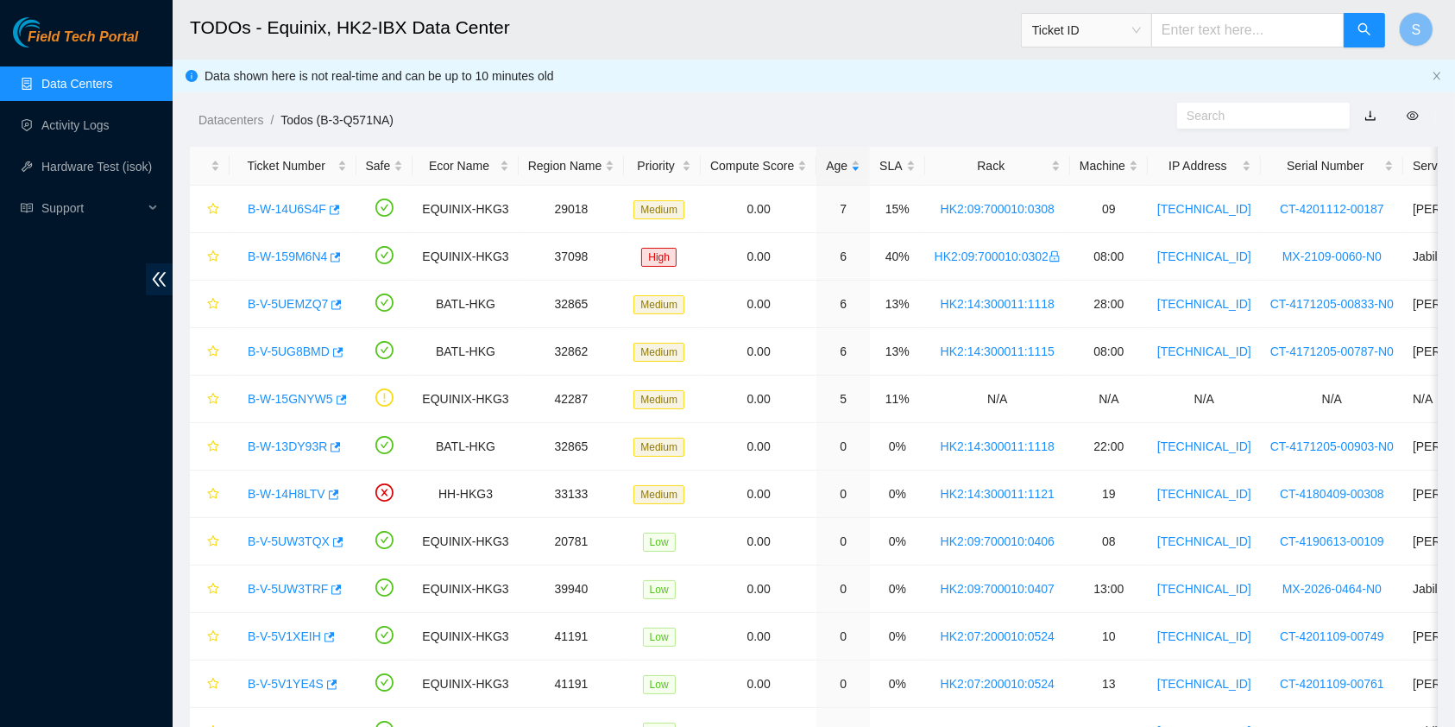
drag, startPoint x: 1061, startPoint y: 50, endPoint x: 1072, endPoint y: 29, distance: 23.2
click at [1063, 43] on div "Ticket ID" at bounding box center [1203, 30] width 365 height 55
click at [1072, 29] on span "Ticket ID" at bounding box center [1086, 30] width 109 height 26
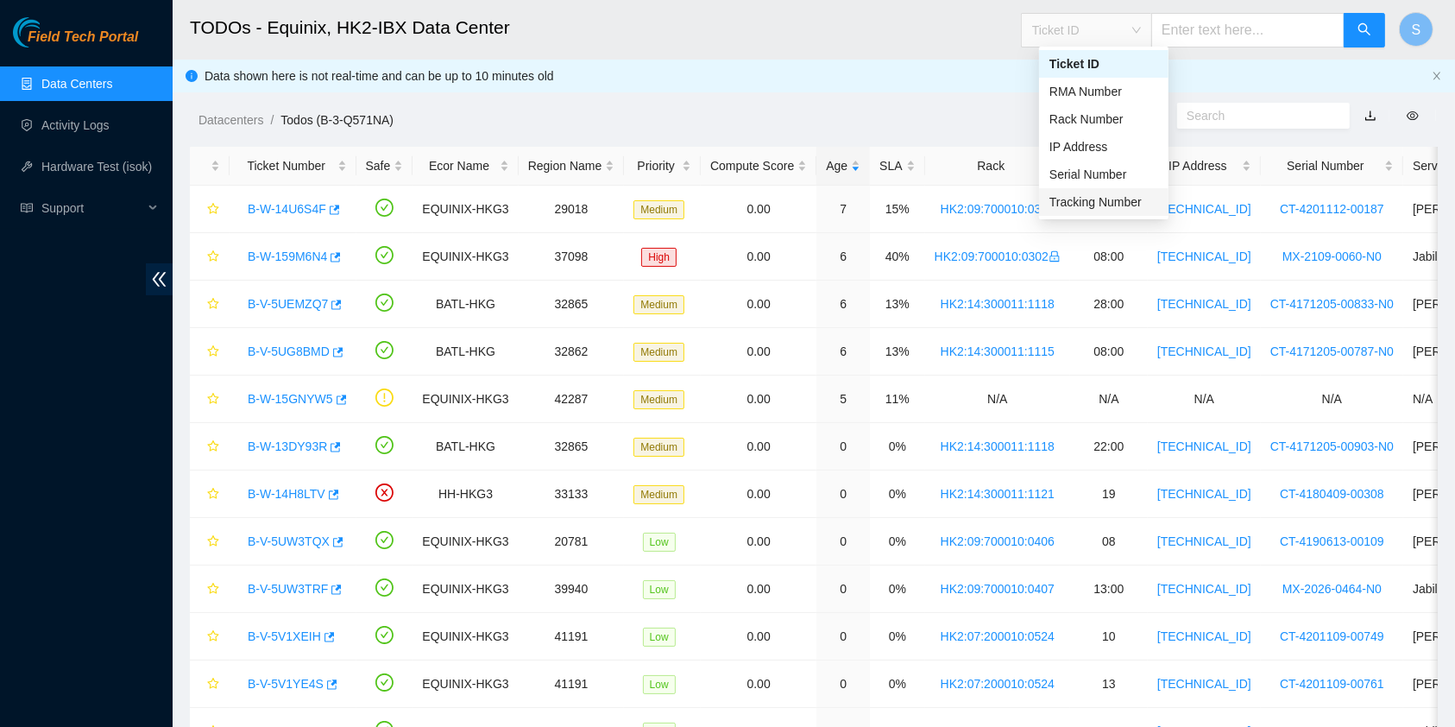
click at [1091, 195] on div "Tracking Number" at bounding box center [1103, 201] width 109 height 19
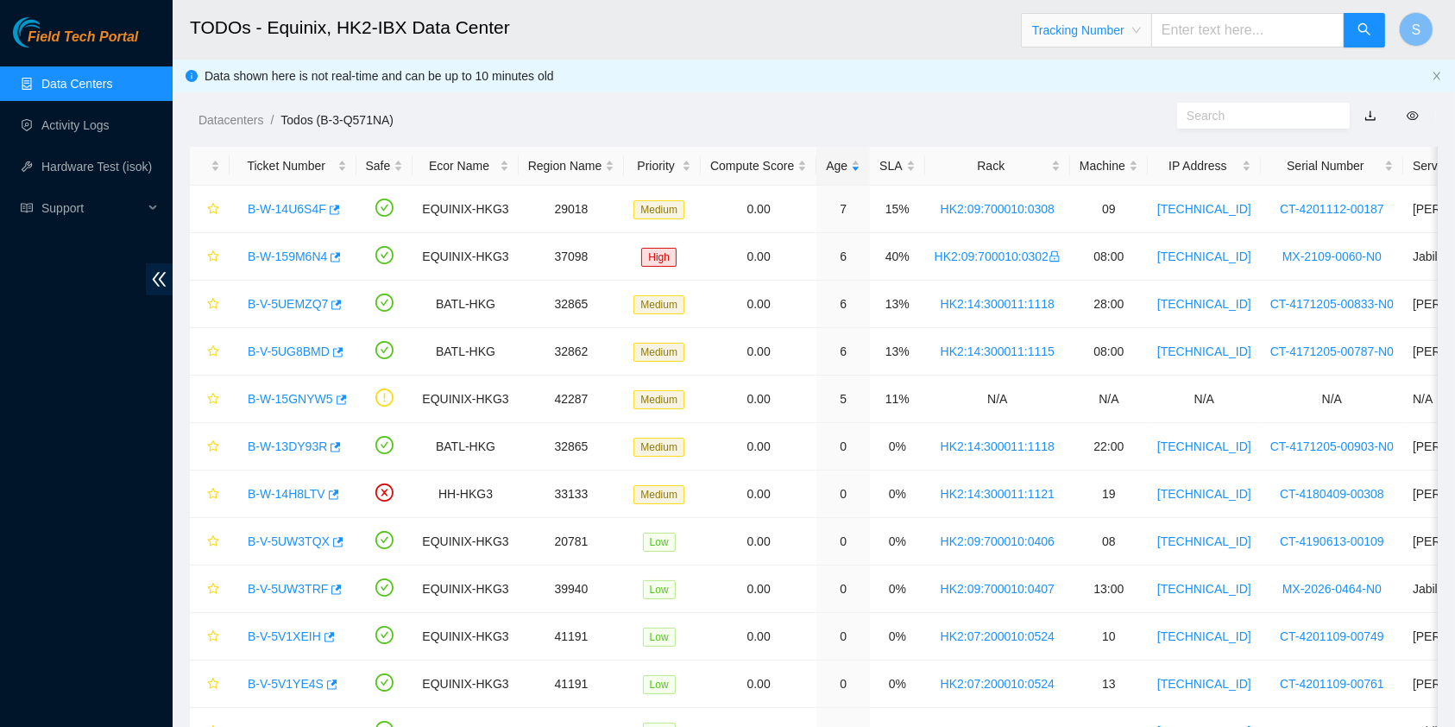
click at [1229, 78] on div "Data shown here is not real-time and can be up to 10 minutes old" at bounding box center [814, 75] width 1220 height 19
click at [1233, 53] on div "Tracking Number" at bounding box center [1203, 30] width 365 height 55
click at [1241, 25] on input "text" at bounding box center [1247, 30] width 193 height 35
paste input "414739615278"
type input "414739615278"
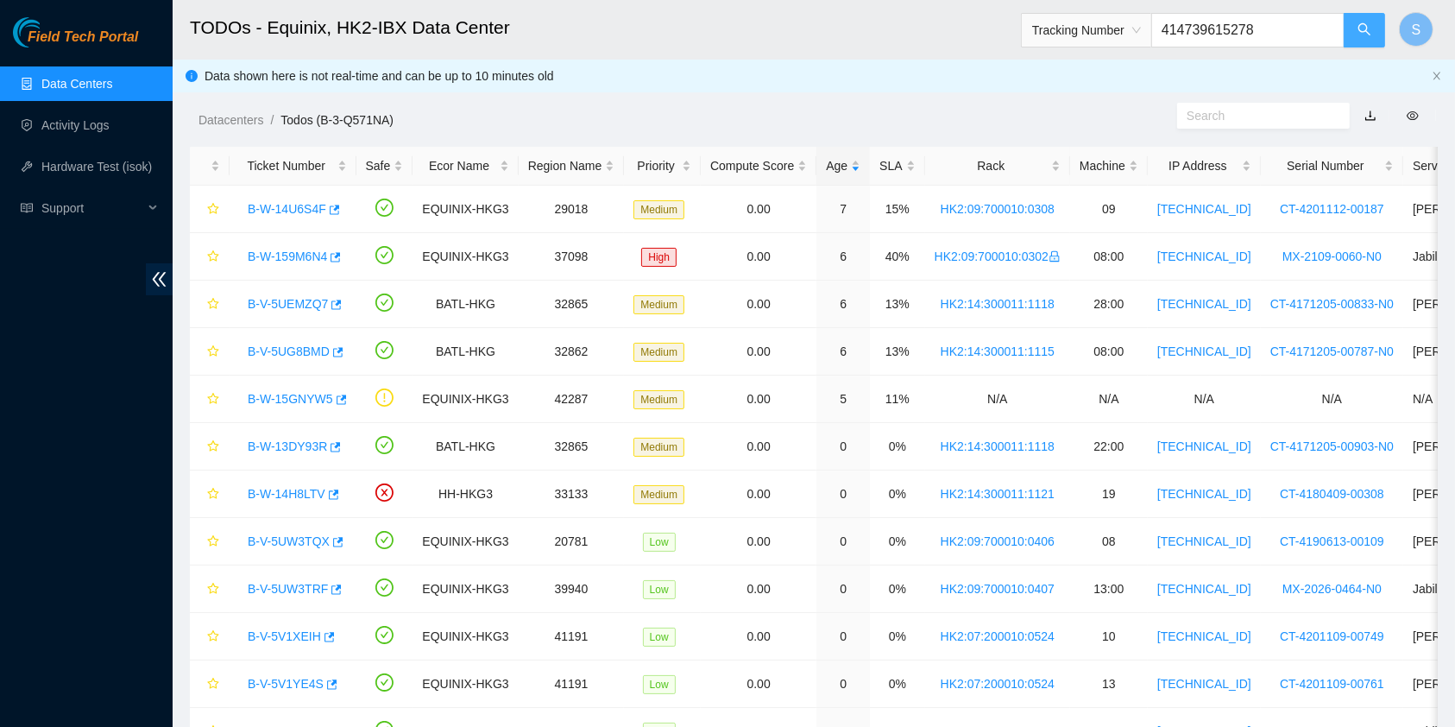
click at [1357, 25] on button "button" at bounding box center [1363, 30] width 41 height 35
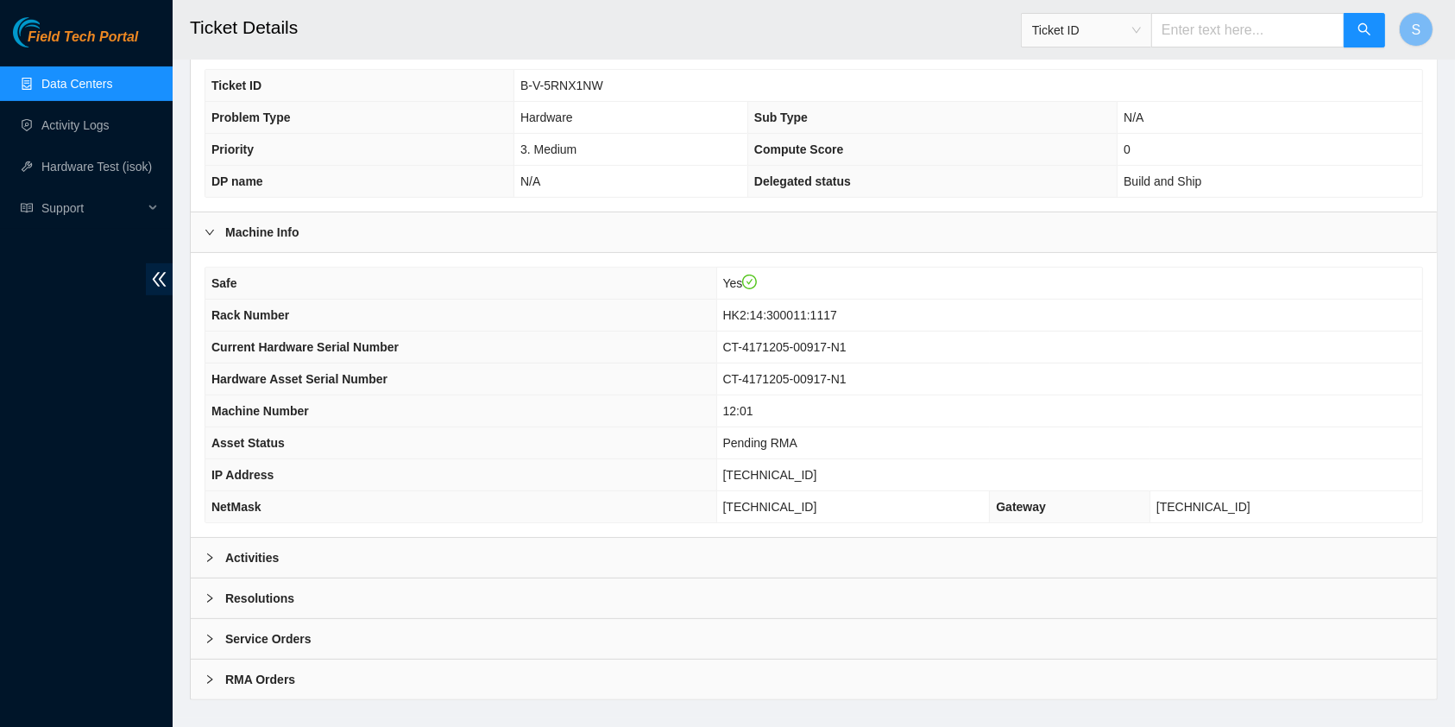
scroll to position [479, 0]
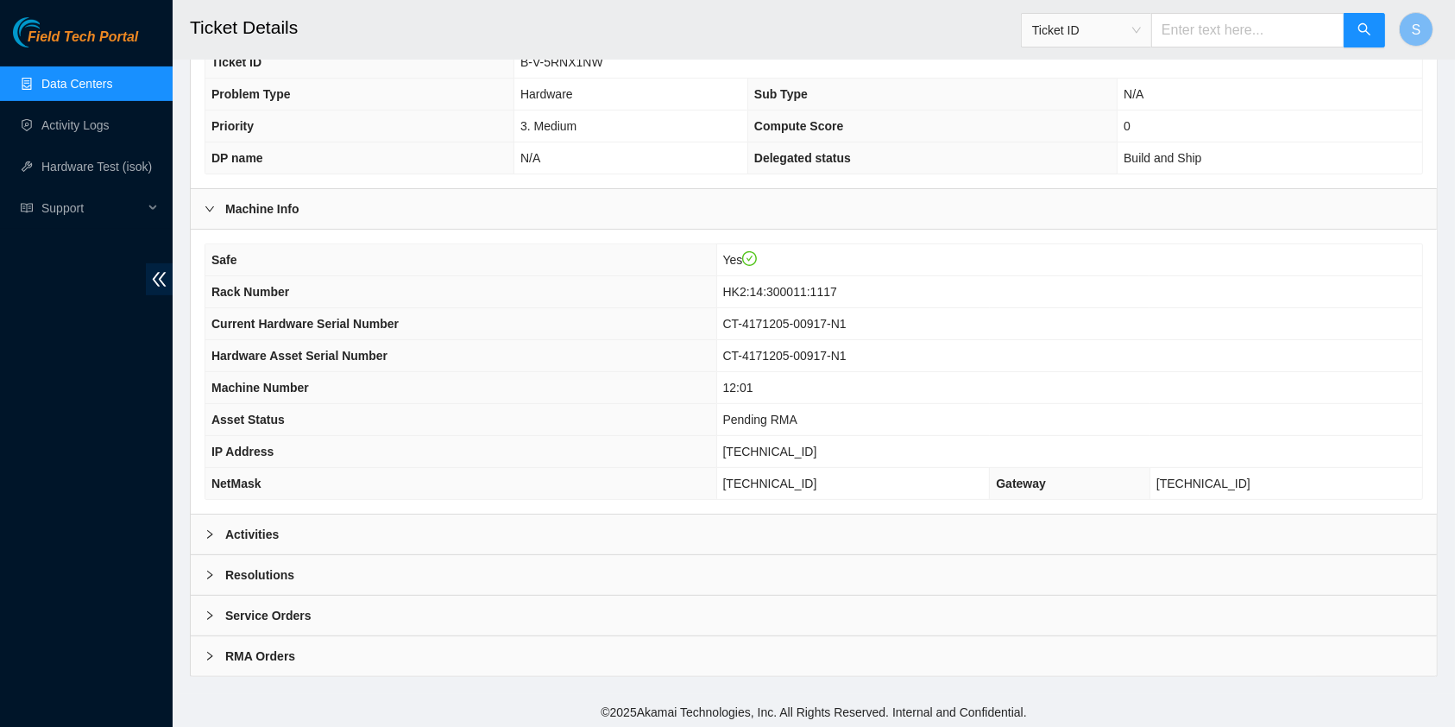
click at [303, 527] on div "Activities" at bounding box center [814, 534] width 1246 height 40
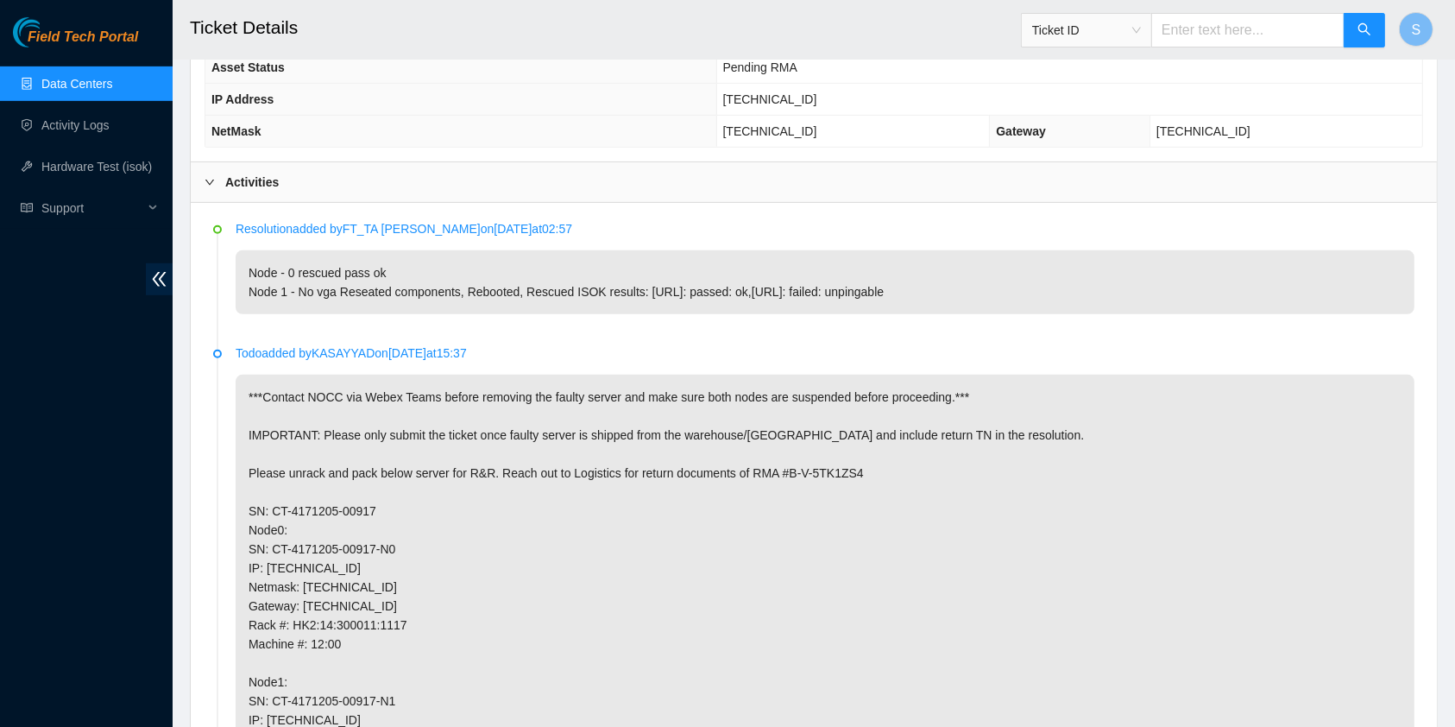
scroll to position [827, 0]
click at [745, 521] on p "***Contact NOCC via Webex Teams before removing the faulty server and make sure…" at bounding box center [825, 600] width 1179 height 444
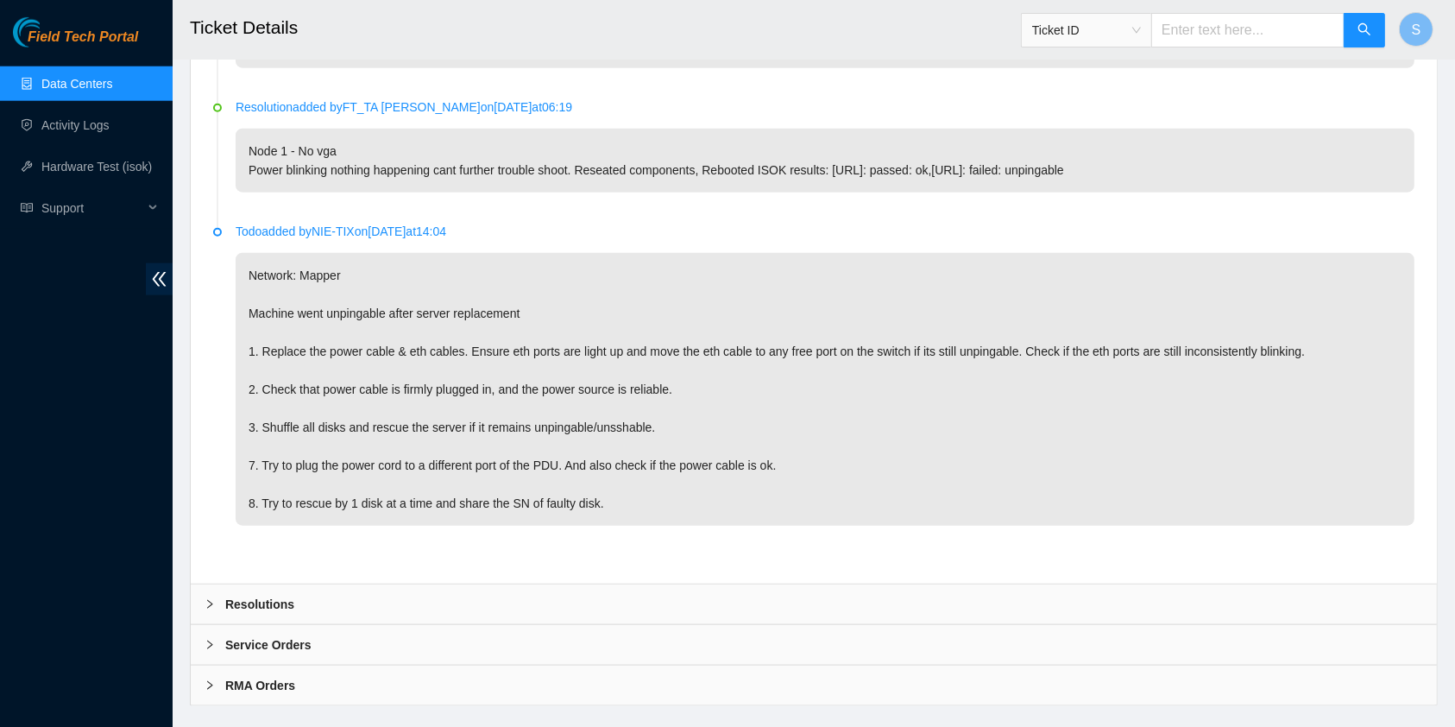
scroll to position [1983, 0]
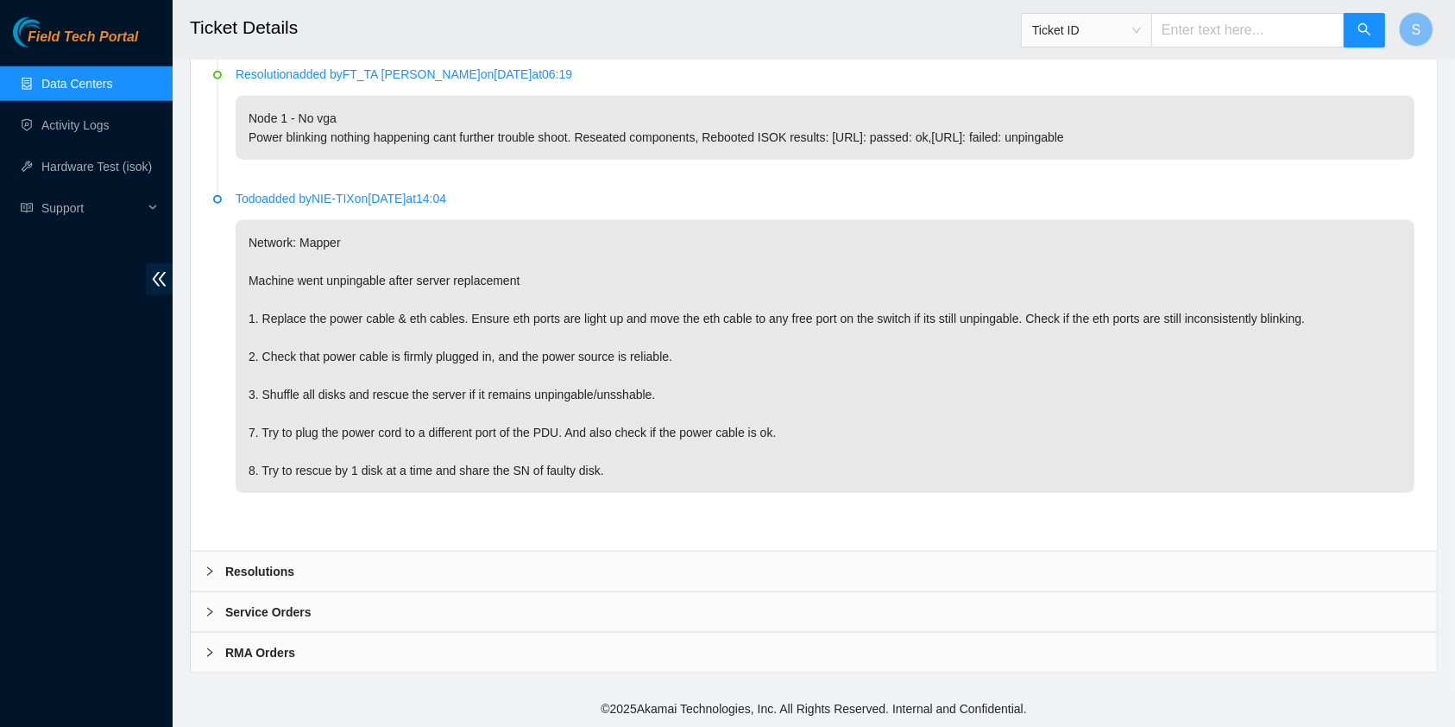
click at [112, 79] on link "Data Centers" at bounding box center [76, 84] width 71 height 14
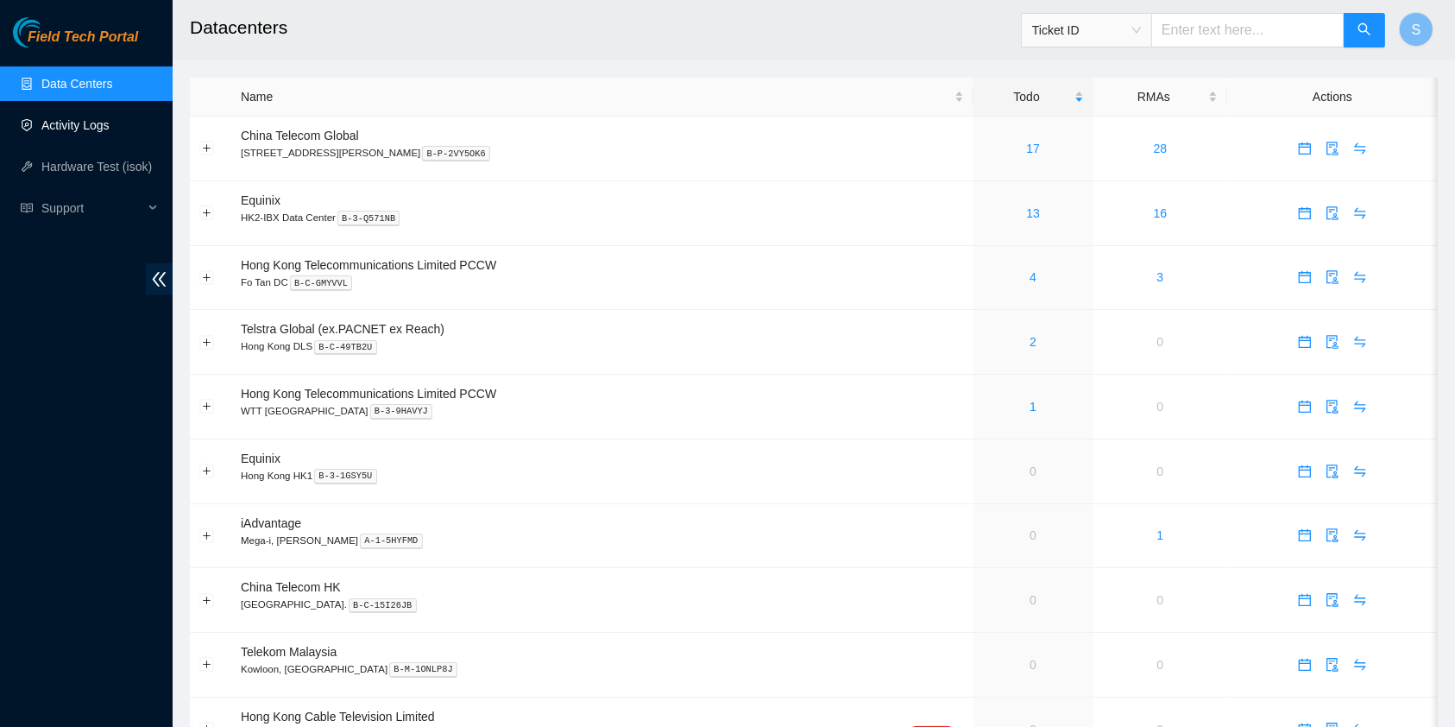
click at [70, 123] on link "Activity Logs" at bounding box center [75, 125] width 68 height 14
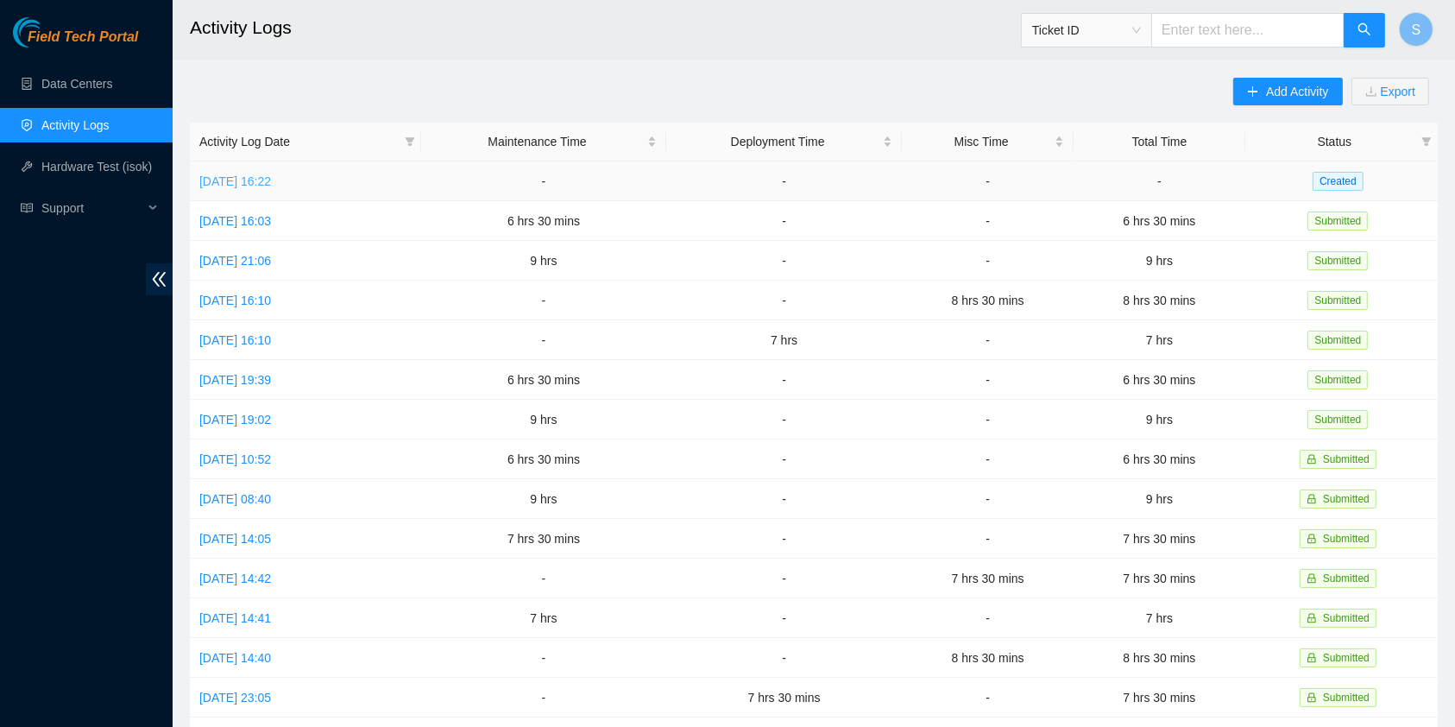
click at [271, 183] on link "Tue, 09 Sep 2025 16:22" at bounding box center [235, 181] width 72 height 14
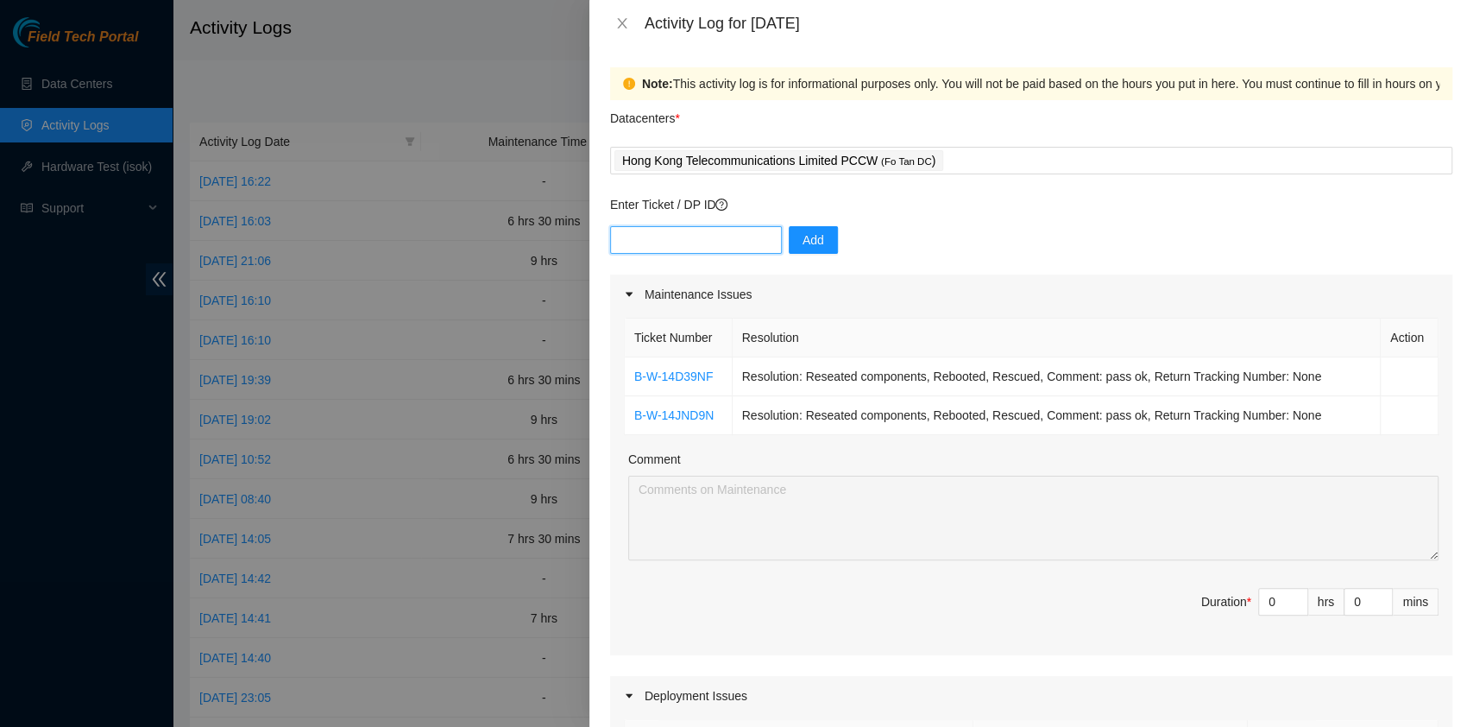
click at [654, 242] on input "text" at bounding box center [696, 240] width 172 height 28
paste input "B-W-13VJUBS"
type input "B-W-13VJUBS"
click at [821, 242] on button "Add" at bounding box center [813, 240] width 49 height 28
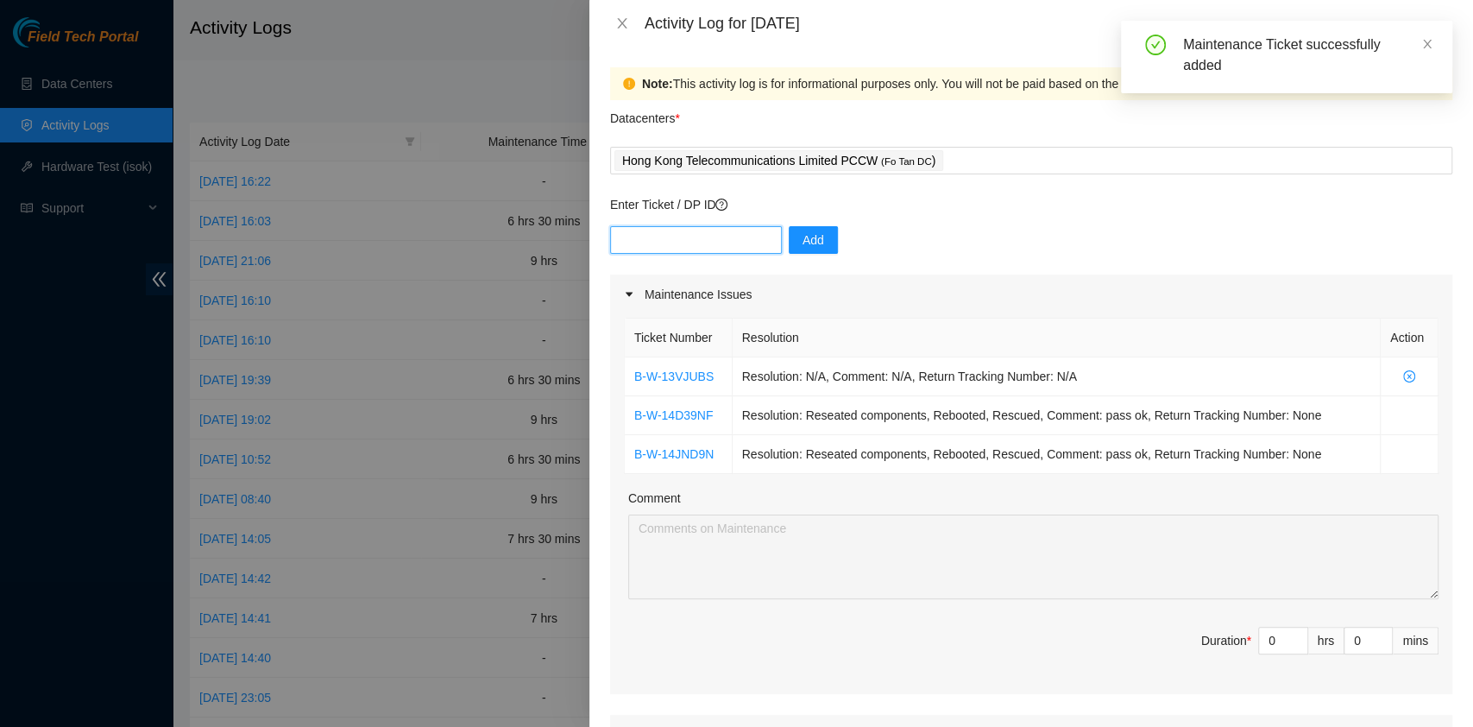
click at [711, 231] on input "text" at bounding box center [696, 240] width 172 height 28
paste input "B-W-13VJUET"
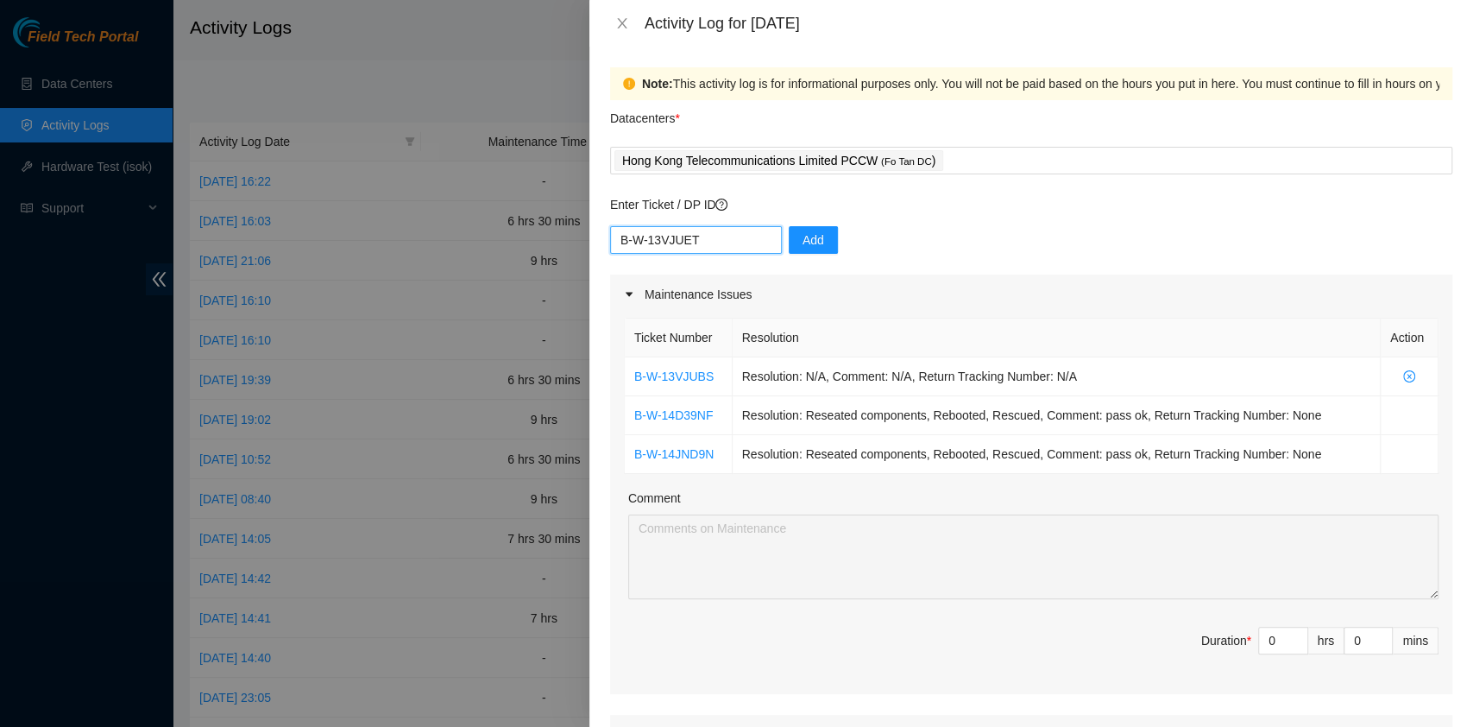
type input "B-W-13VJUET"
click at [771, 247] on div "B-W-13VJUET Add" at bounding box center [1031, 250] width 842 height 48
click at [808, 236] on span "Add" at bounding box center [813, 239] width 22 height 19
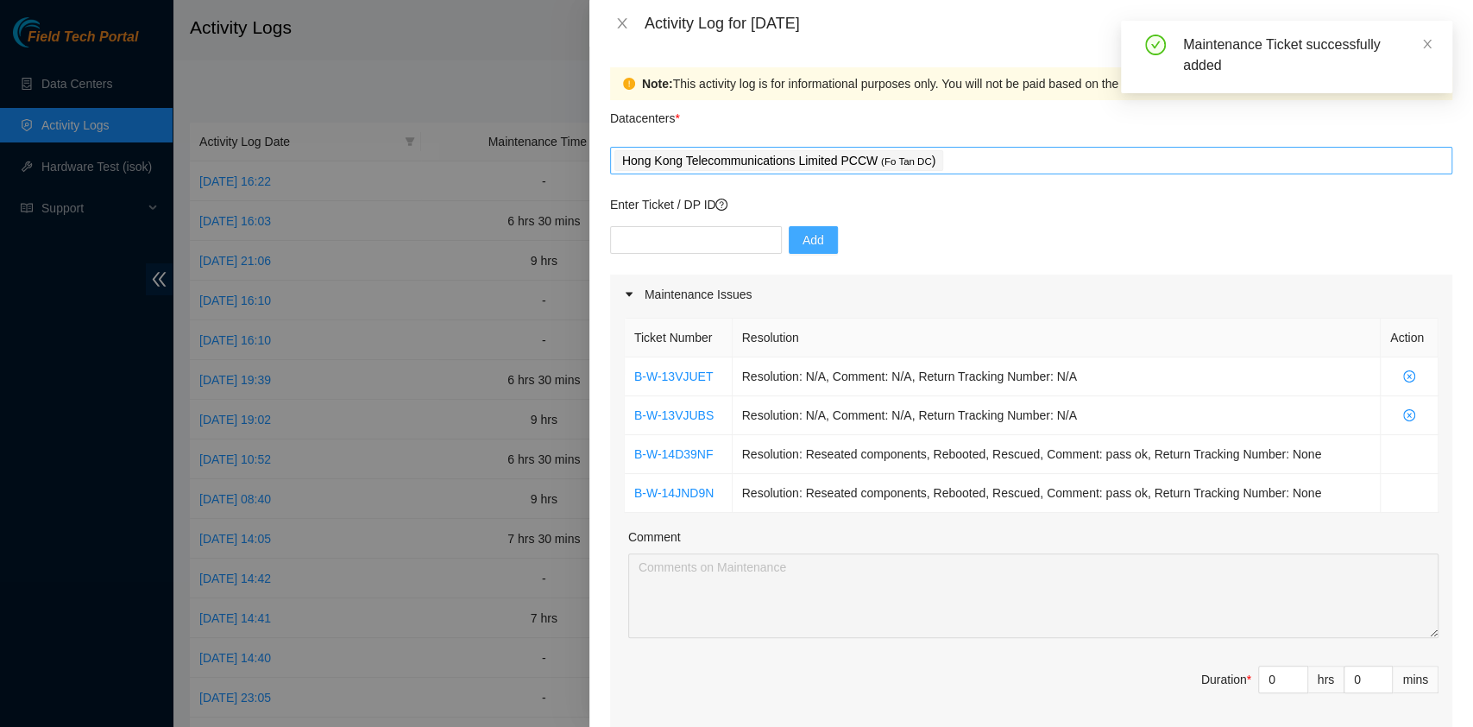
click at [997, 167] on div "Hong Kong Telecommunications Limited PCCW ( Fo Tan DC )" at bounding box center [1031, 160] width 834 height 24
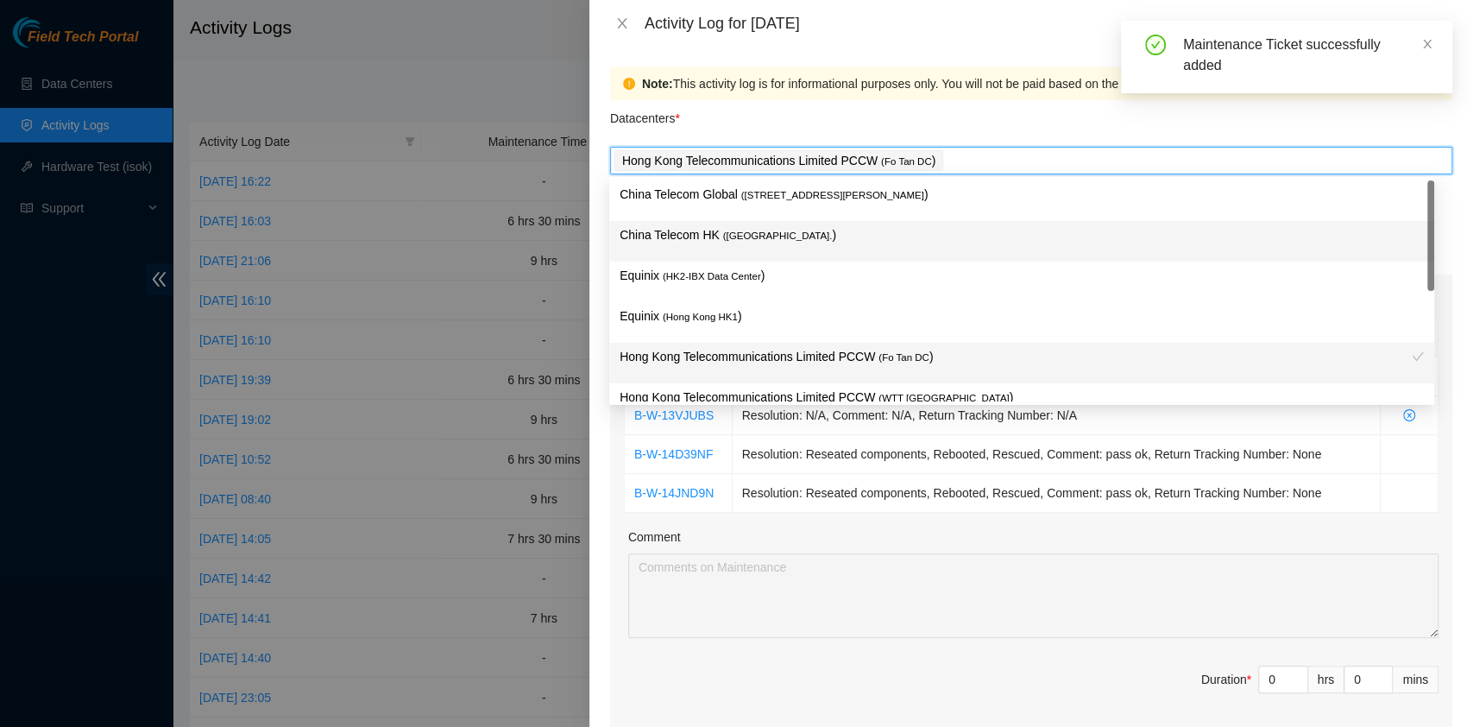
click at [938, 234] on p "China Telecom HK ( Hong Kong. )" at bounding box center [1022, 235] width 804 height 20
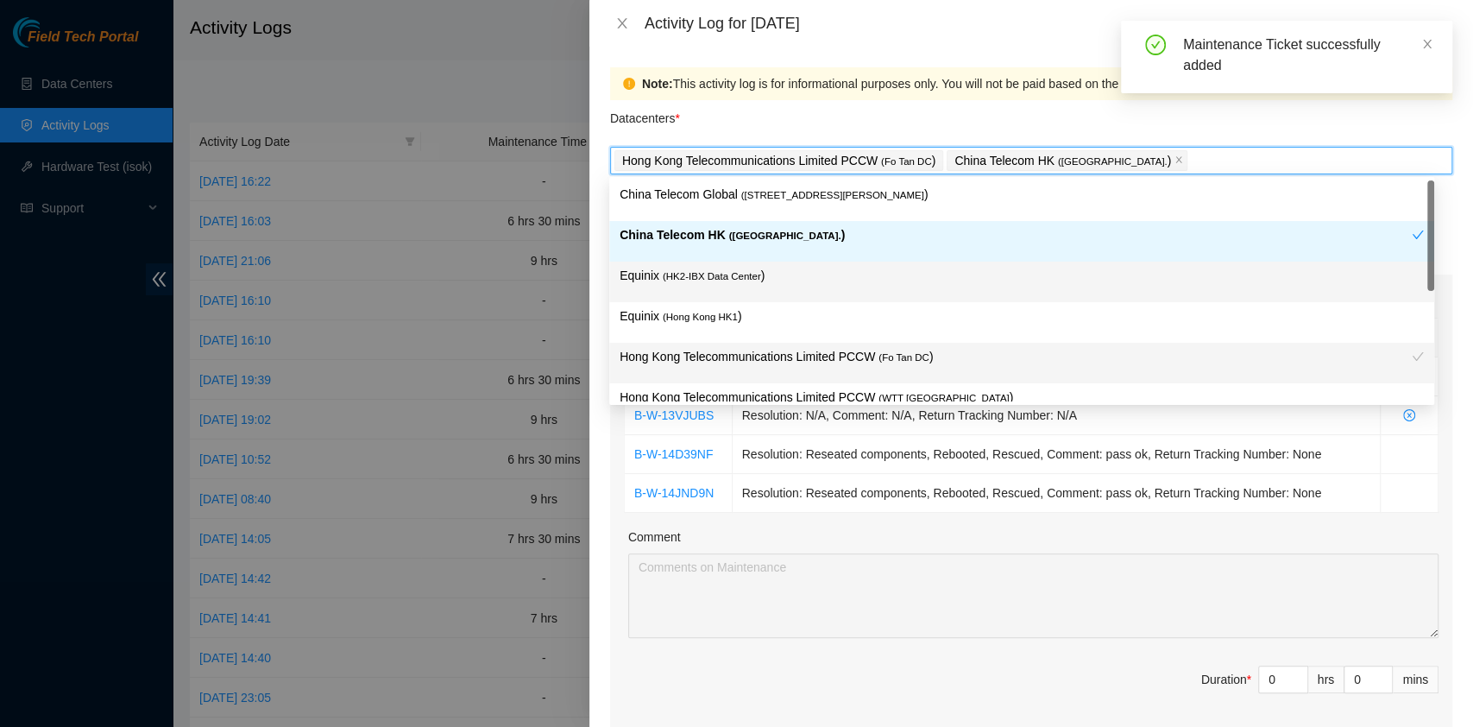
click at [897, 289] on div "Equinix ( HK2-IBX Data Center )" at bounding box center [1022, 282] width 804 height 32
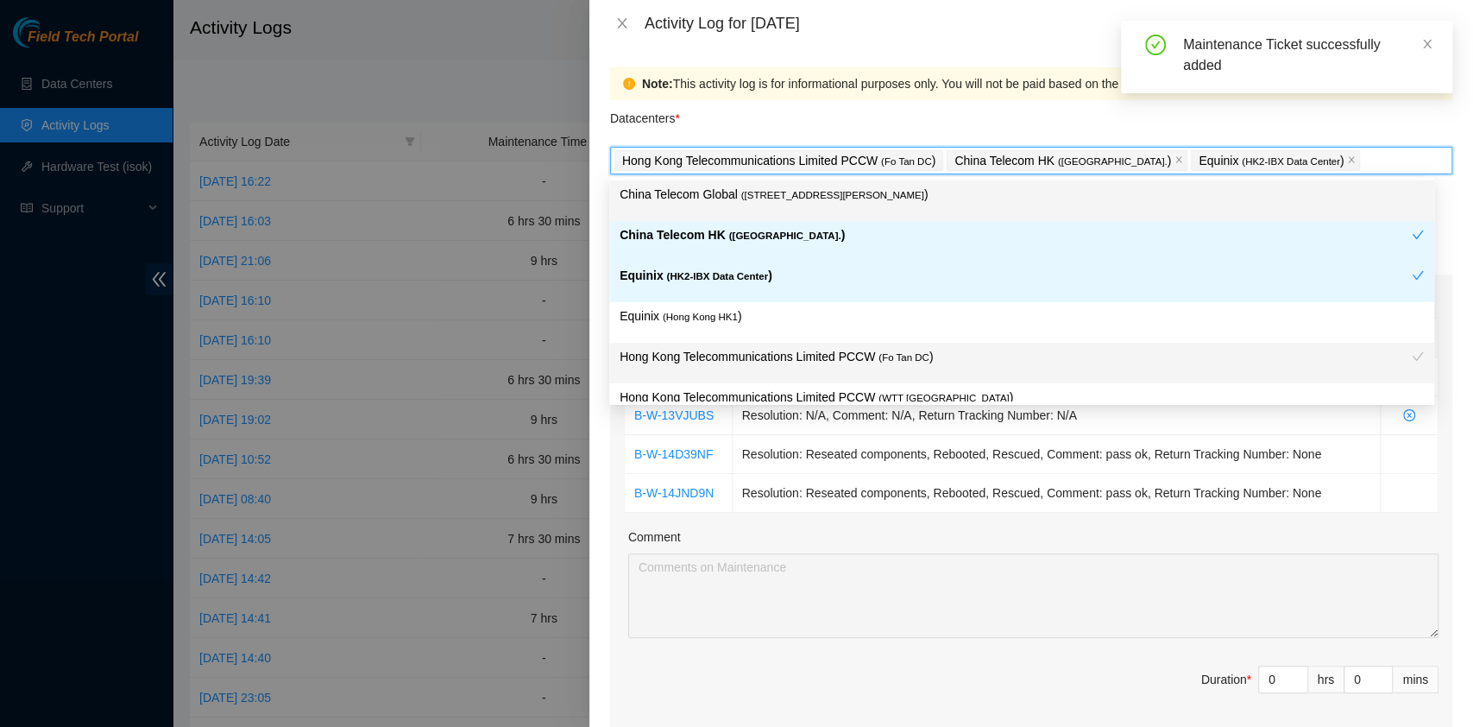
click at [905, 106] on div "Datacenters *" at bounding box center [1031, 123] width 842 height 47
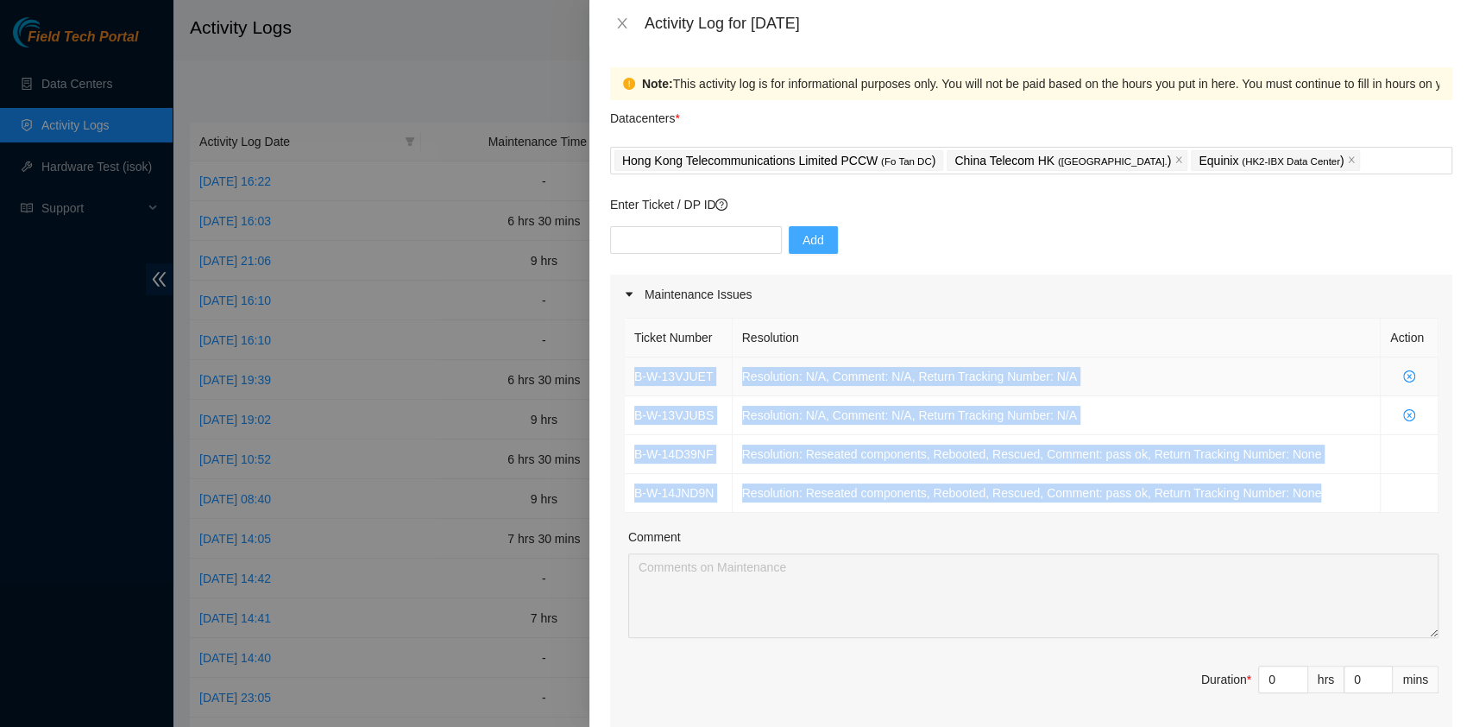
drag, startPoint x: 1329, startPoint y: 497, endPoint x: 632, endPoint y: 381, distance: 705.9
click at [632, 381] on tbody "B-W-13VJUET Resolution: N/A, Comment: N/A, Return Tracking Number: N/A B-W-13VJ…" at bounding box center [1032, 434] width 814 height 155
copy tbody "B-W-13VJUET Resolution: N/A, Comment: N/A, Return Tracking Number: N/A B-W-13VJ…"
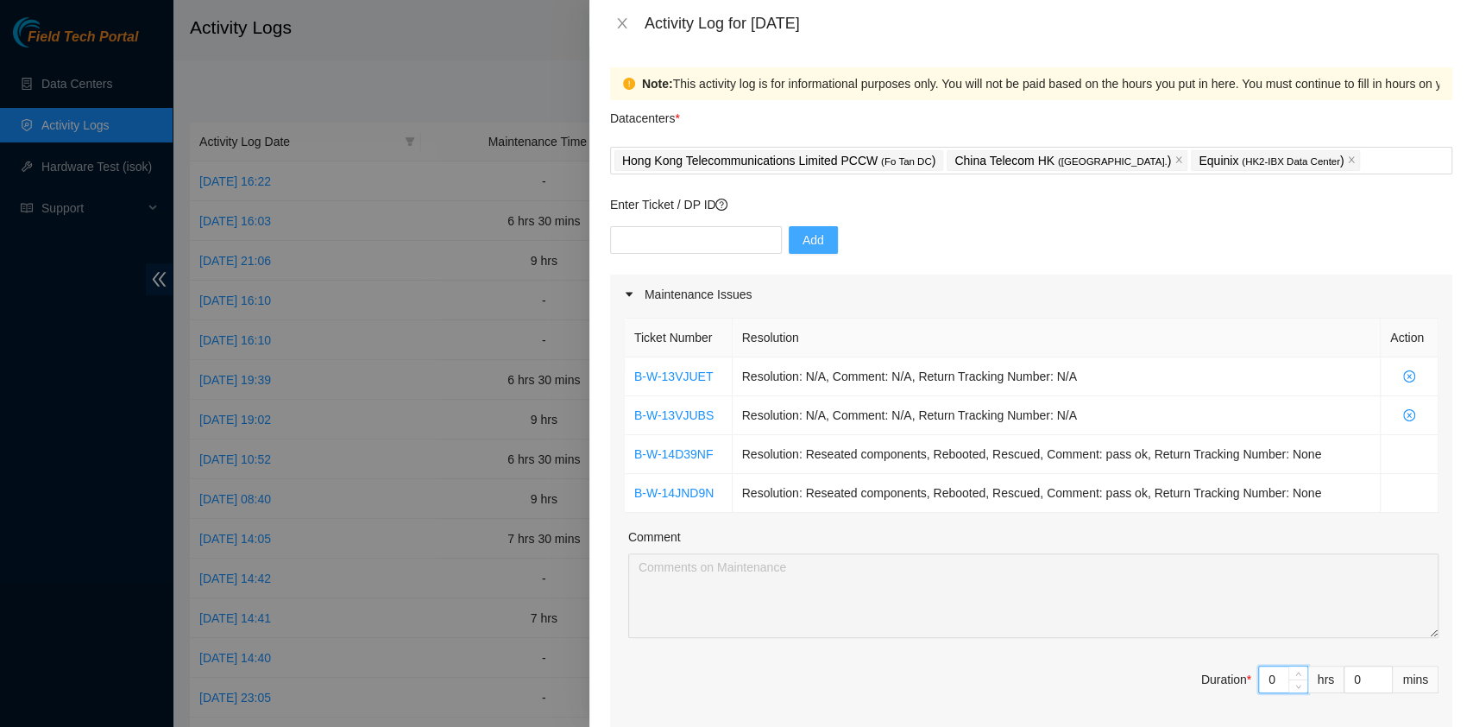
drag, startPoint x: 1258, startPoint y: 678, endPoint x: 1224, endPoint y: 675, distance: 34.7
click at [1224, 675] on span "Duration * 0 hrs 0 mins" at bounding box center [1031, 689] width 815 height 48
type input "7"
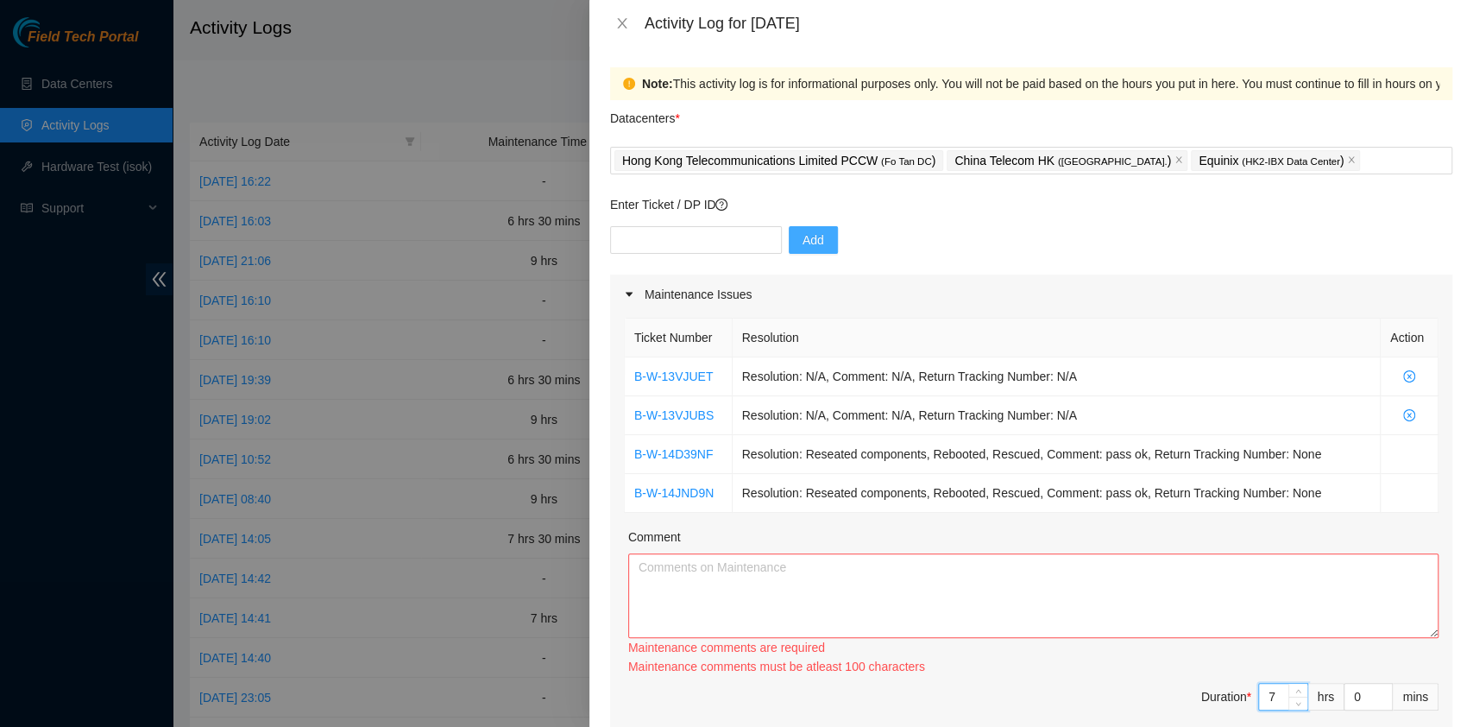
type input "7"
click at [980, 598] on textarea "Comment" at bounding box center [1033, 595] width 810 height 85
paste textarea "B-W-13VJUET Resolution: N/A, Comment: N/A, Return Tracking Number: N/A B-W-13VJ…"
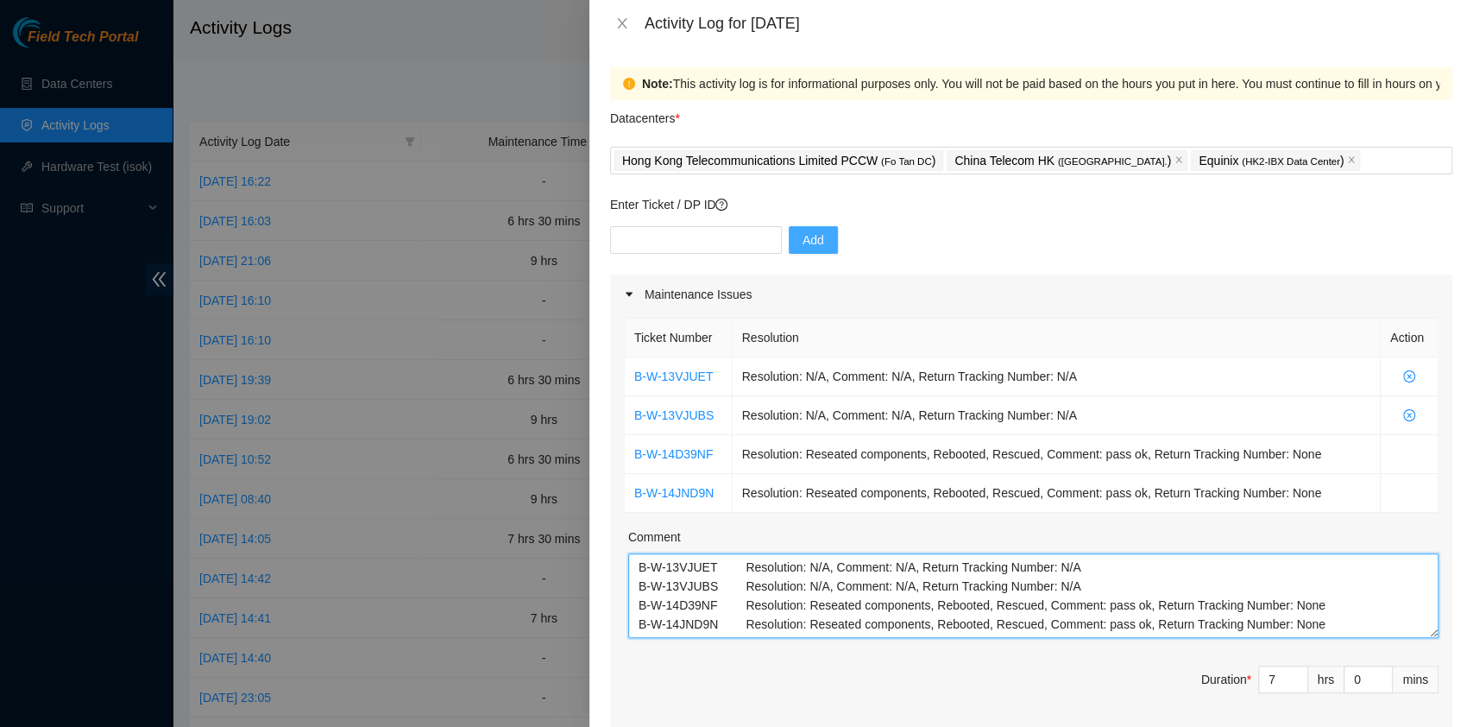
paste textarea "B-W-14IUOK B-W-14IUOKH B-W-14I1B7H B-W-14IUOMH"
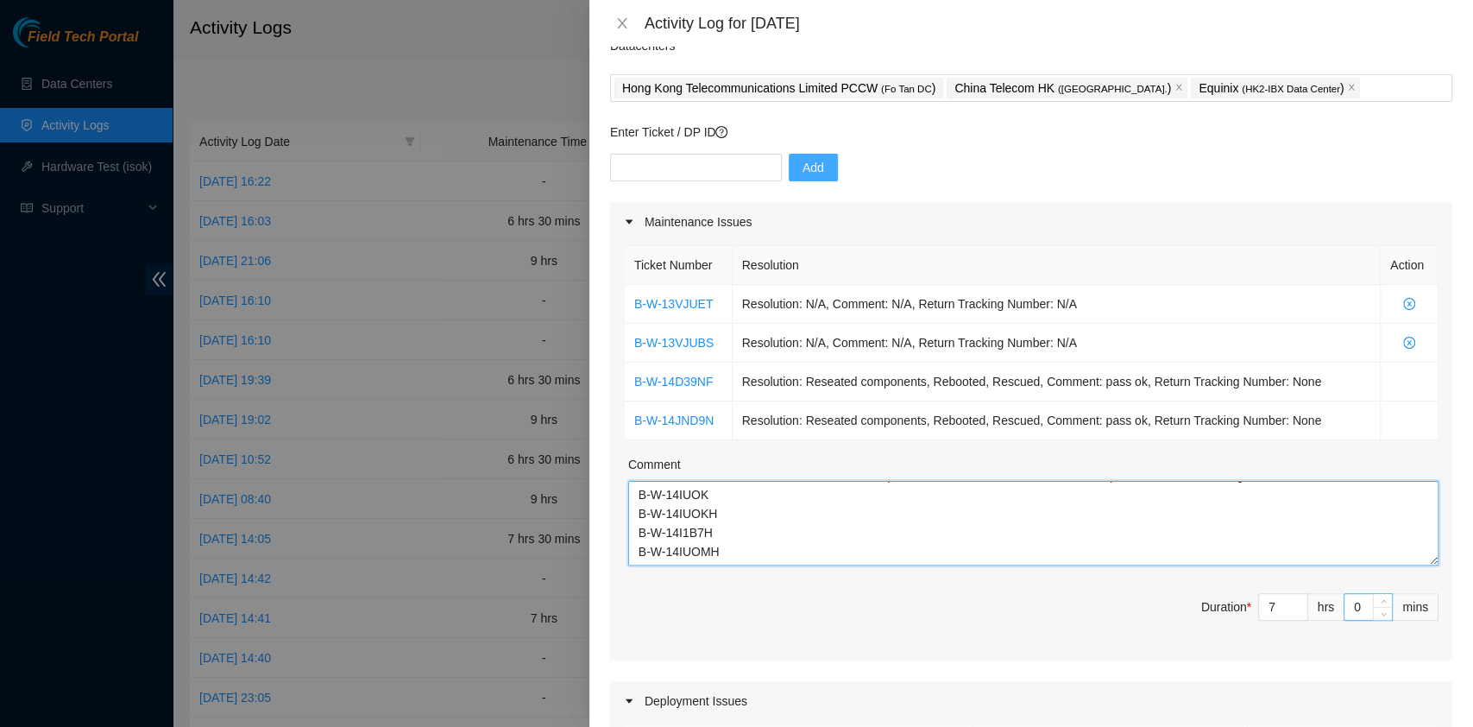
type textarea "B-W-13VJUET Resolution: N/A, Comment: N/A, Return Tracking Number: N/A B-W-13VJ…"
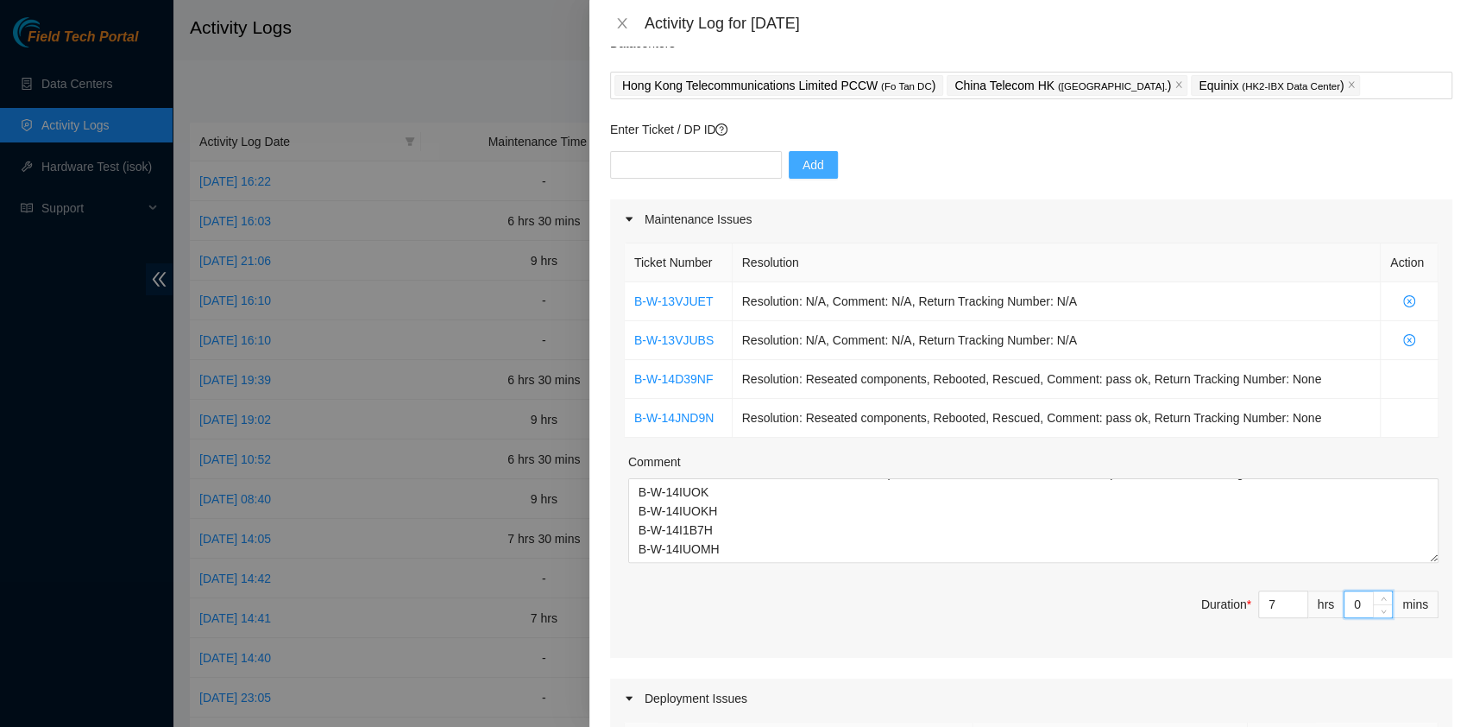
click at [1344, 608] on input "0" at bounding box center [1367, 604] width 47 height 26
type input "30"
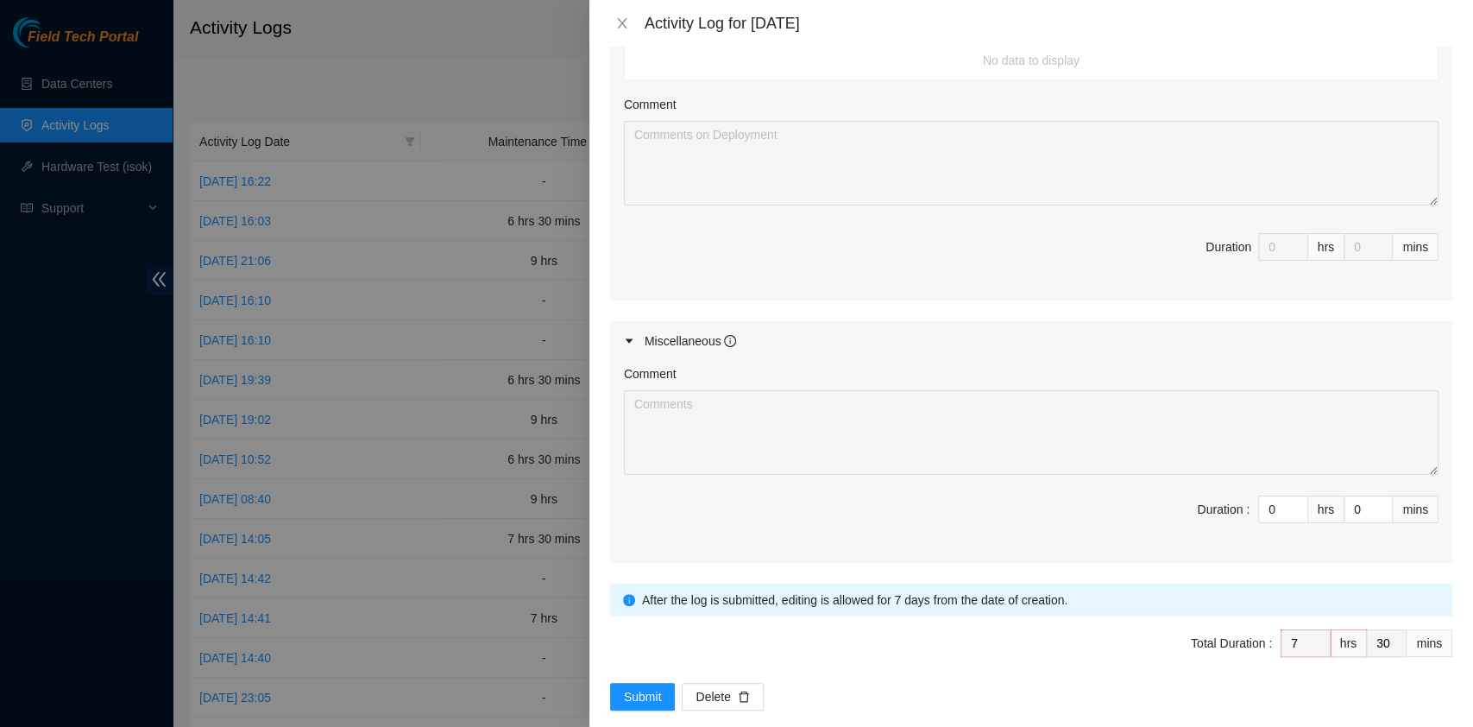
scroll to position [819, 0]
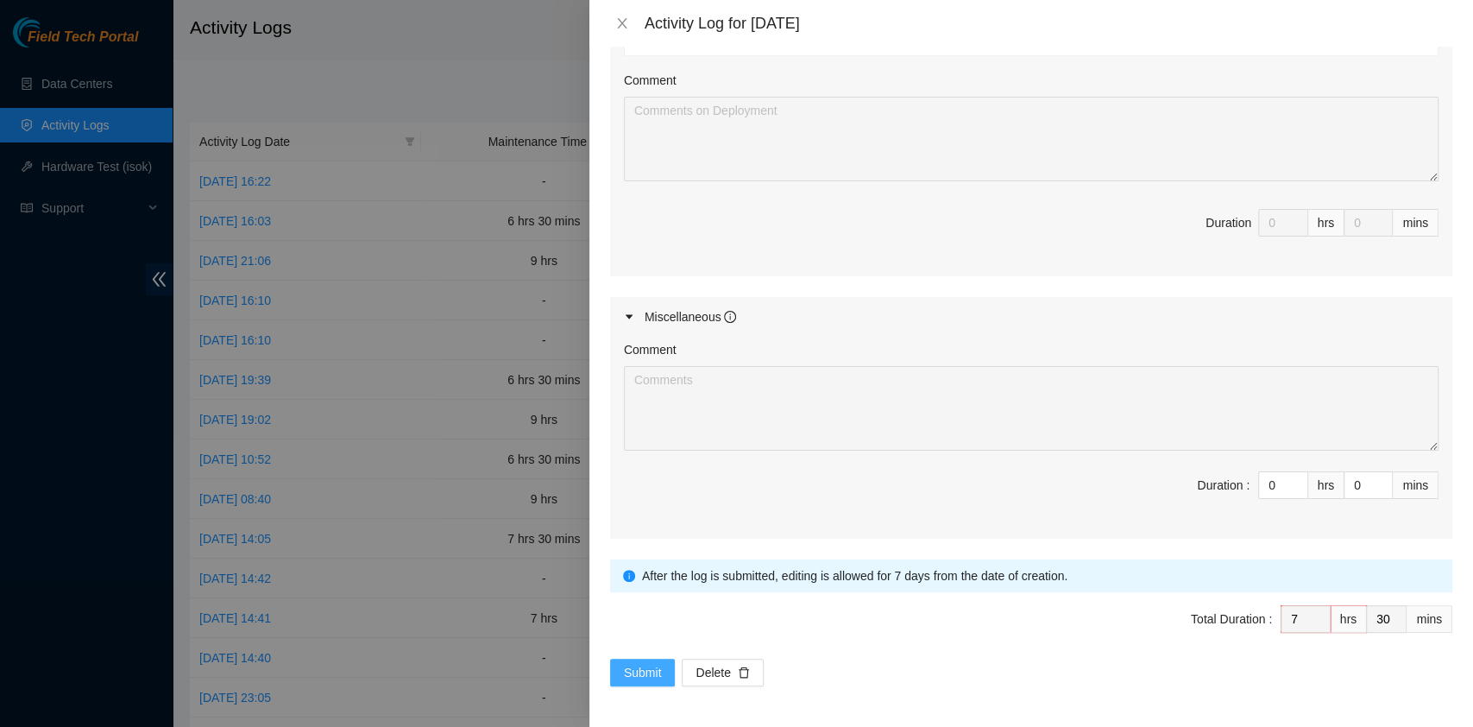
type input "30"
click at [635, 667] on span "Submit" at bounding box center [643, 672] width 38 height 19
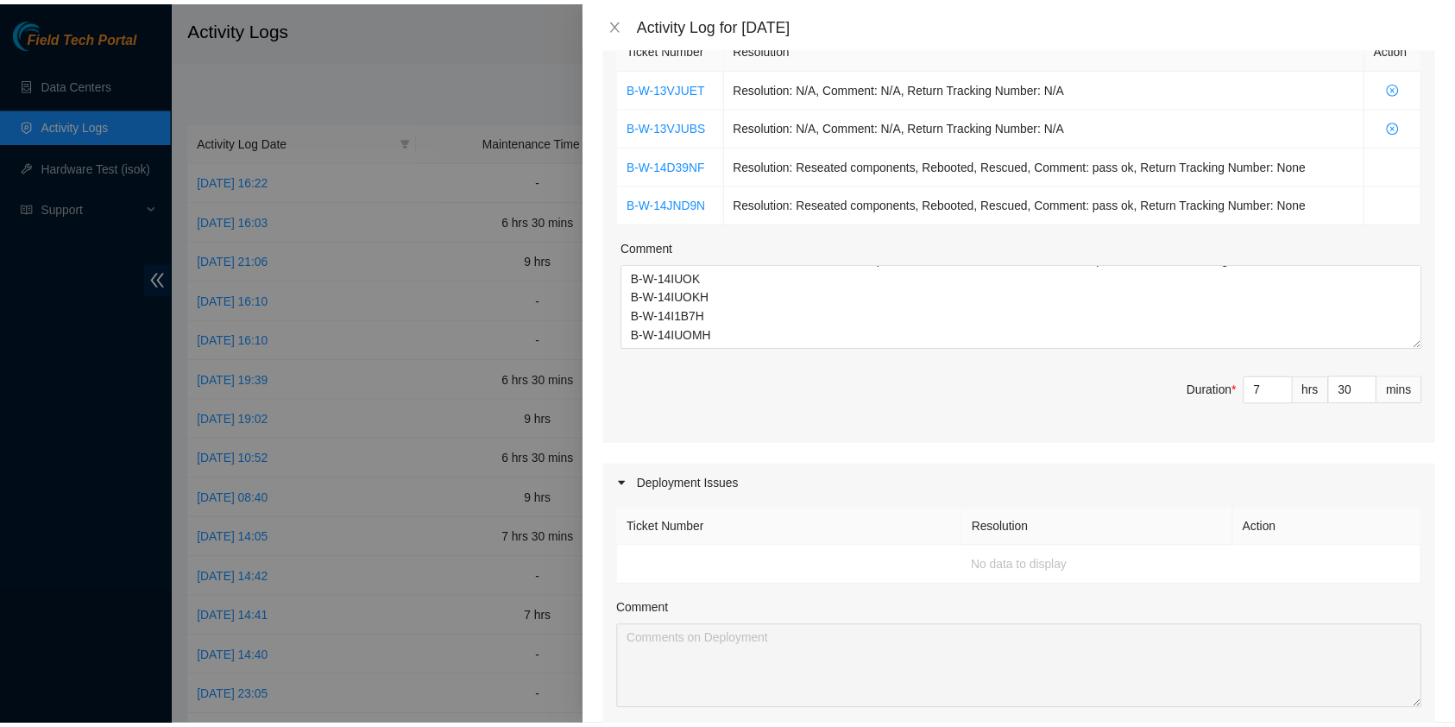
scroll to position [230, 0]
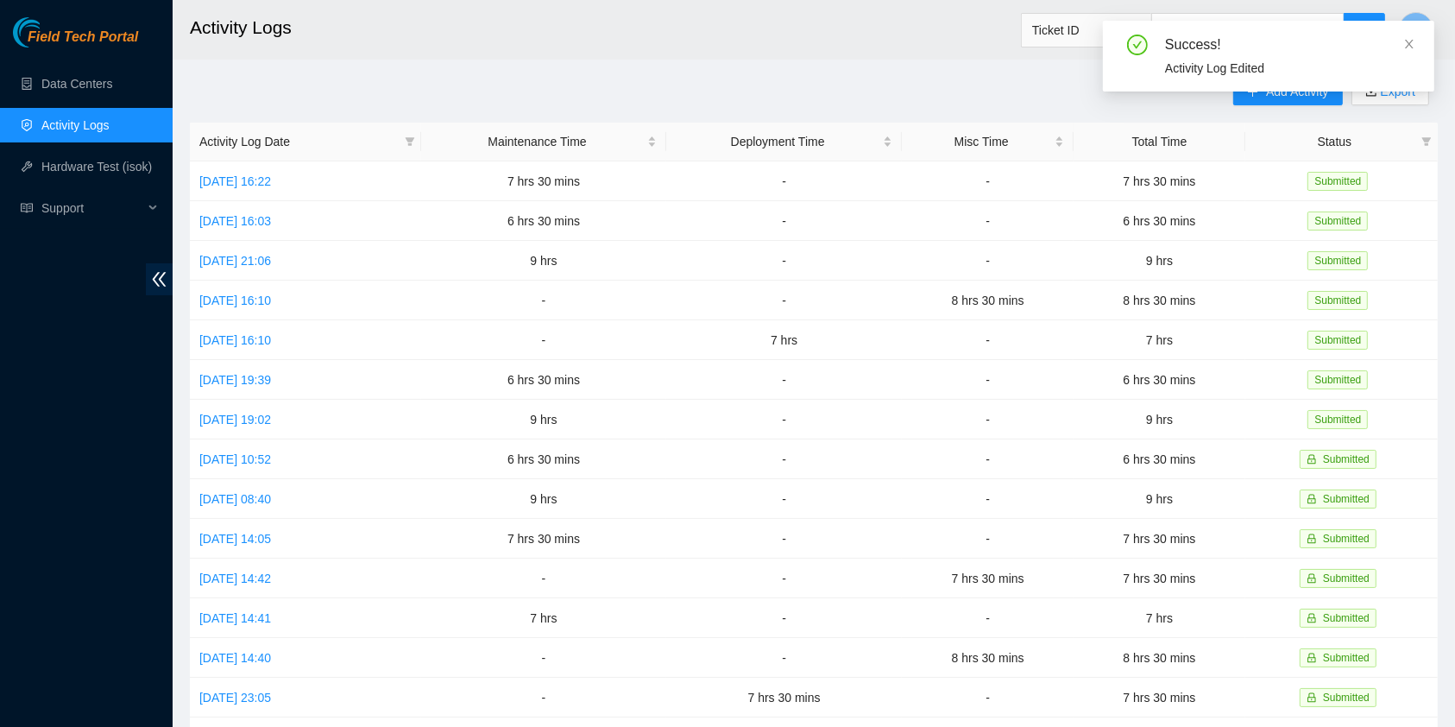
click at [1417, 51] on div "Success! Activity Log Edited" at bounding box center [1268, 56] width 331 height 71
click at [1409, 43] on icon "close" at bounding box center [1409, 44] width 9 height 9
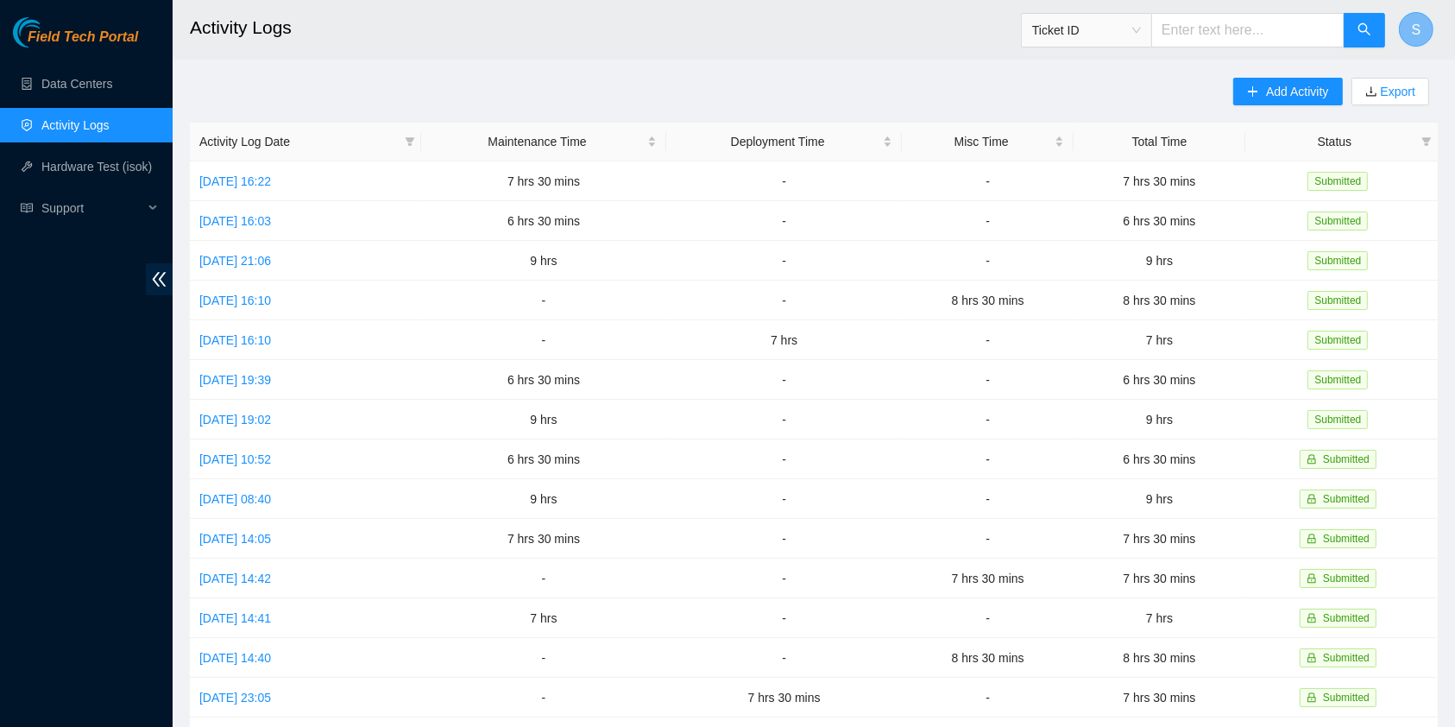
click at [1416, 31] on span "S" at bounding box center [1416, 30] width 9 height 22
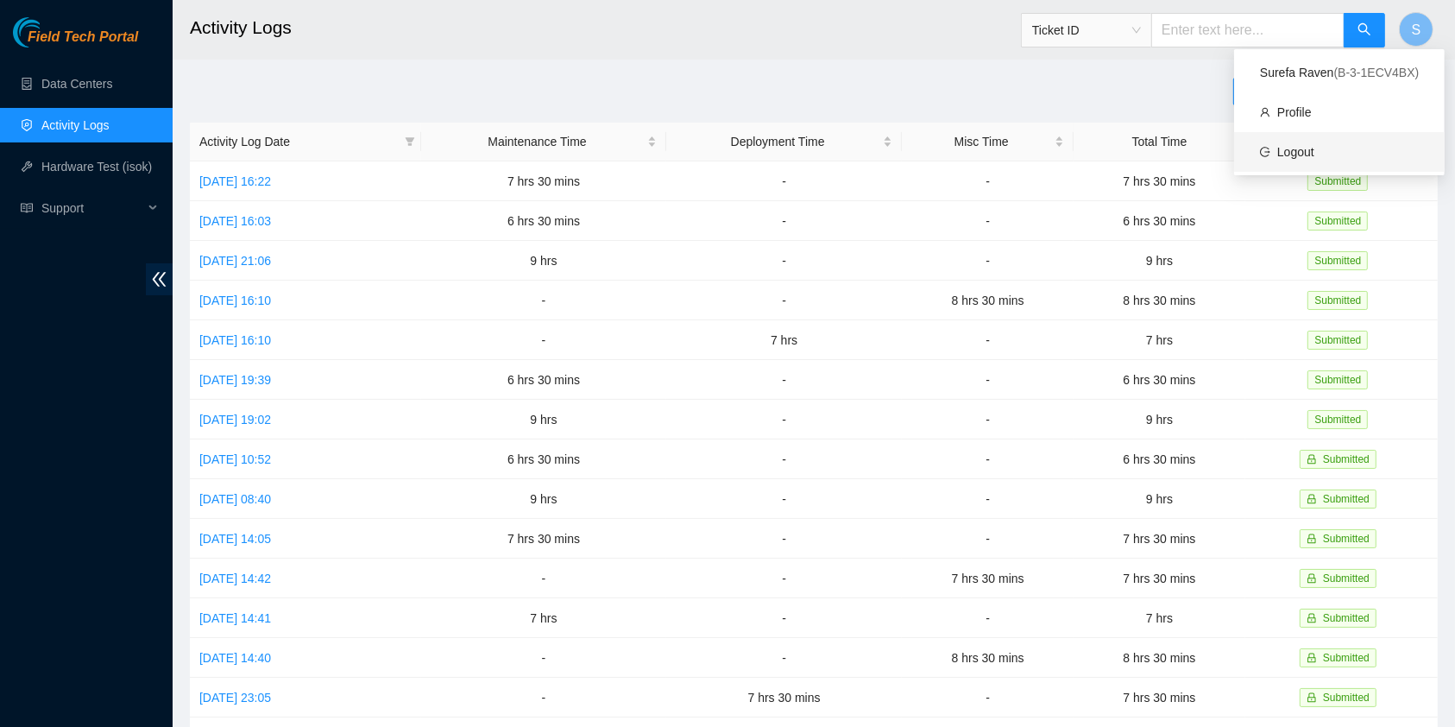
click at [1314, 145] on link "Logout" at bounding box center [1295, 152] width 37 height 14
